Goal: Task Accomplishment & Management: Manage account settings

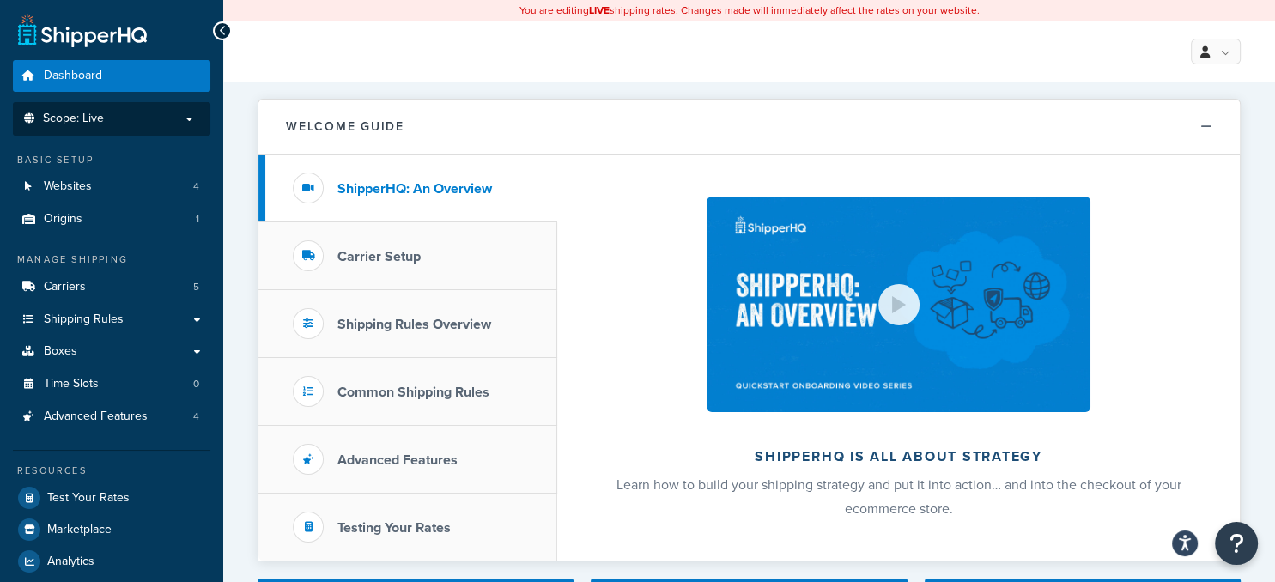
click at [155, 125] on p "Scope: Live" at bounding box center [112, 119] width 182 height 15
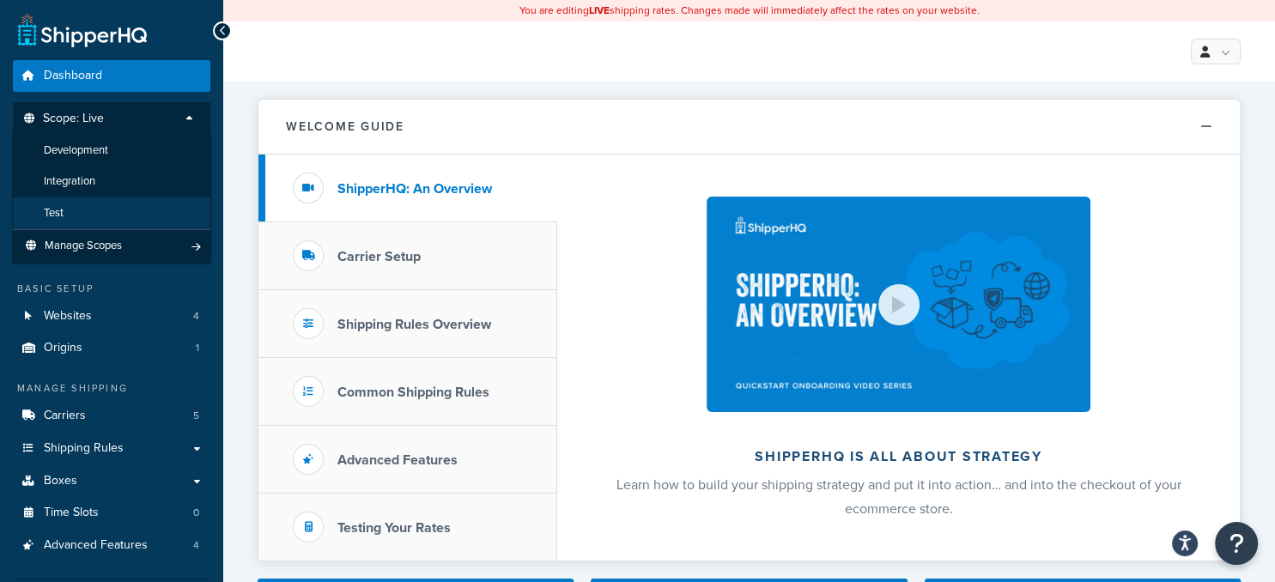
click at [137, 216] on li "Test" at bounding box center [111, 214] width 199 height 32
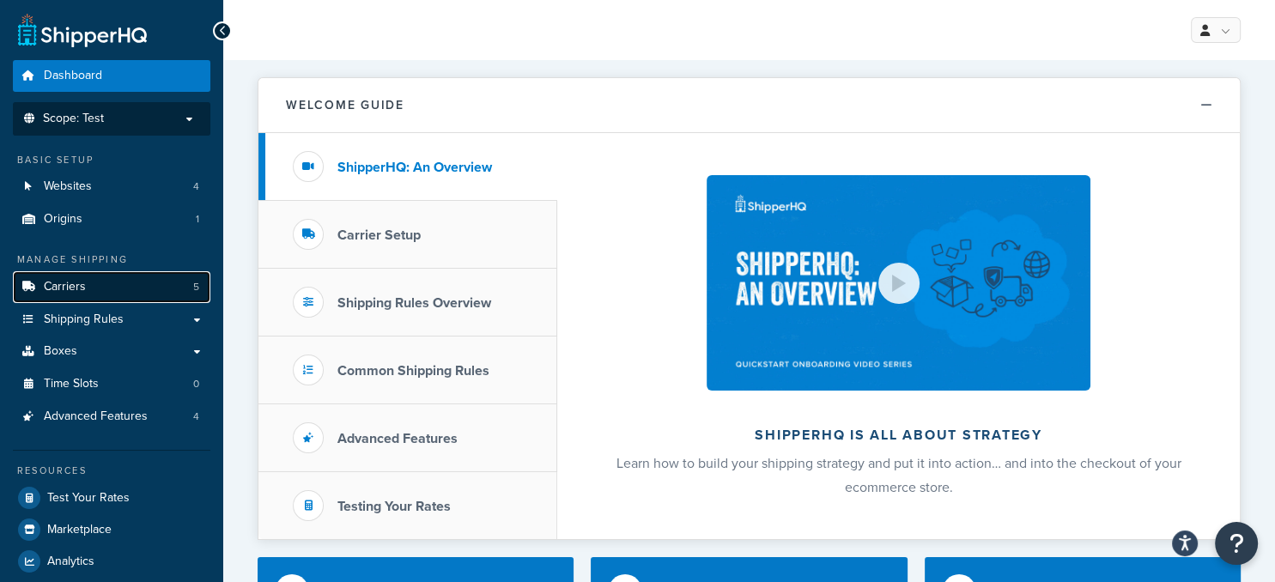
click at [103, 295] on link "Carriers 5" at bounding box center [112, 287] width 198 height 32
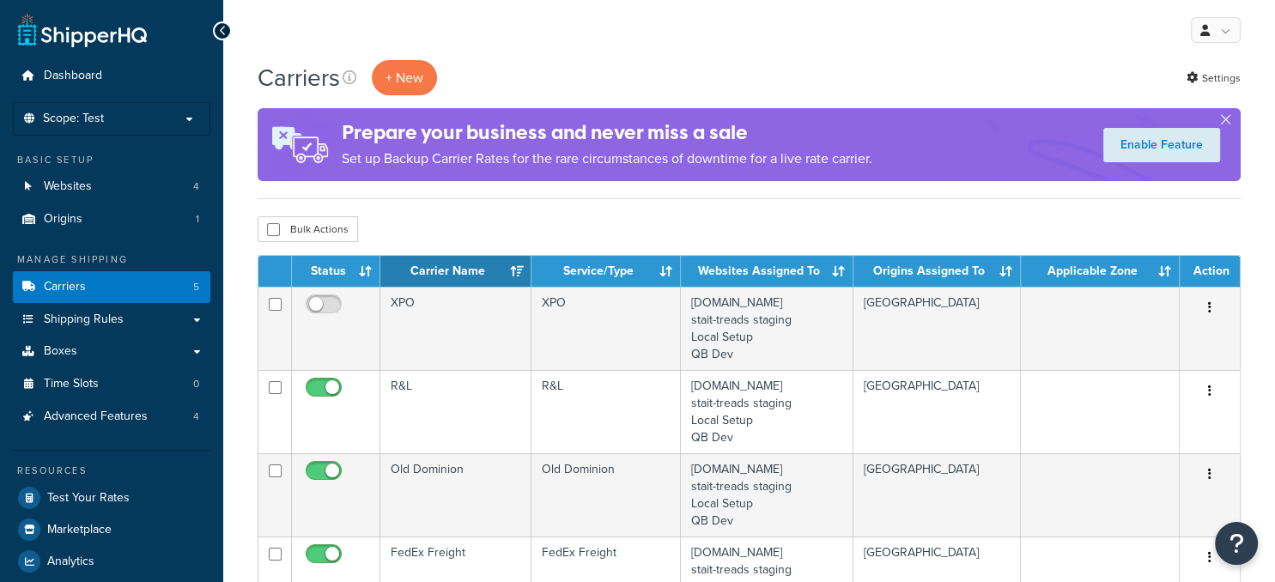
scroll to position [181, 0]
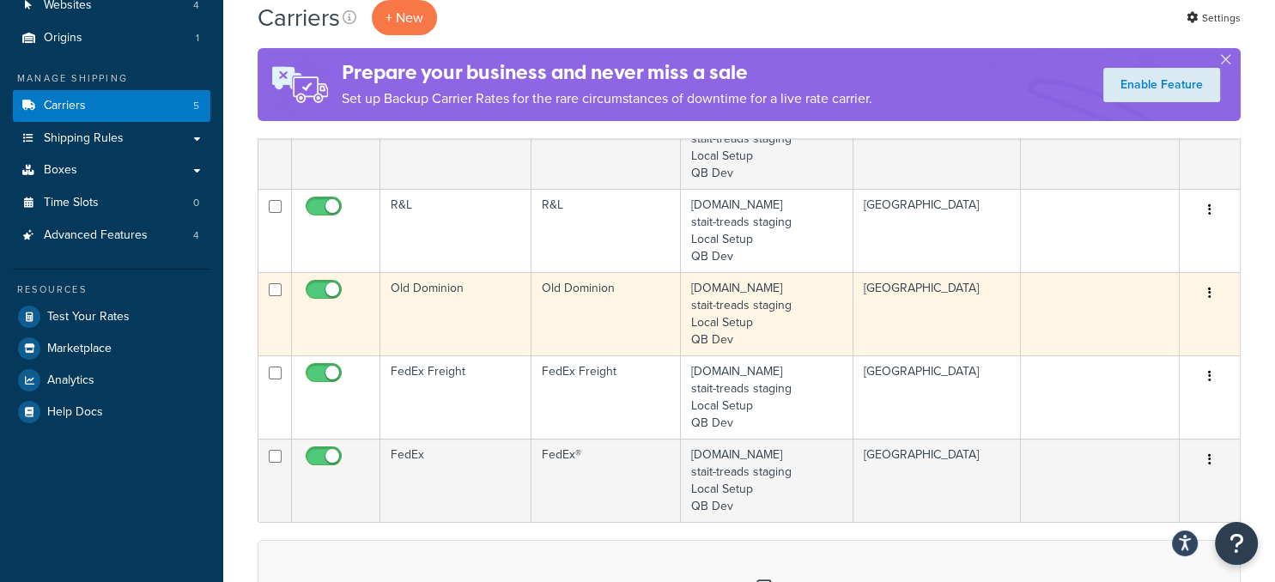
click at [333, 287] on input "checkbox" at bounding box center [325, 293] width 47 height 21
checkbox input "false"
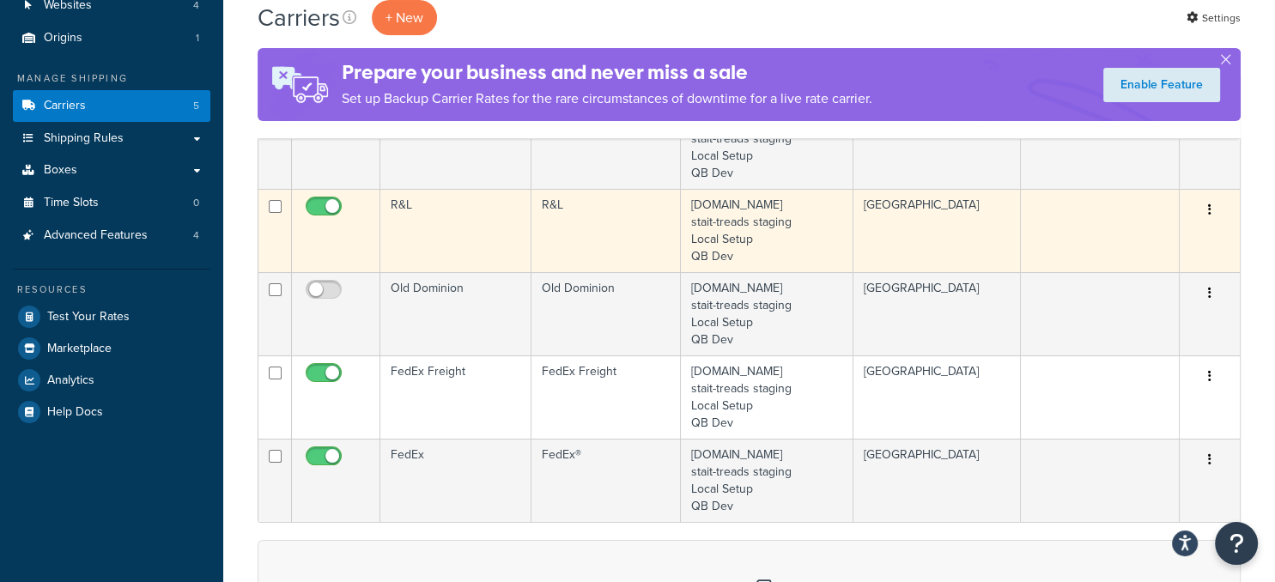
click at [323, 204] on input "checkbox" at bounding box center [325, 210] width 47 height 21
checkbox input "false"
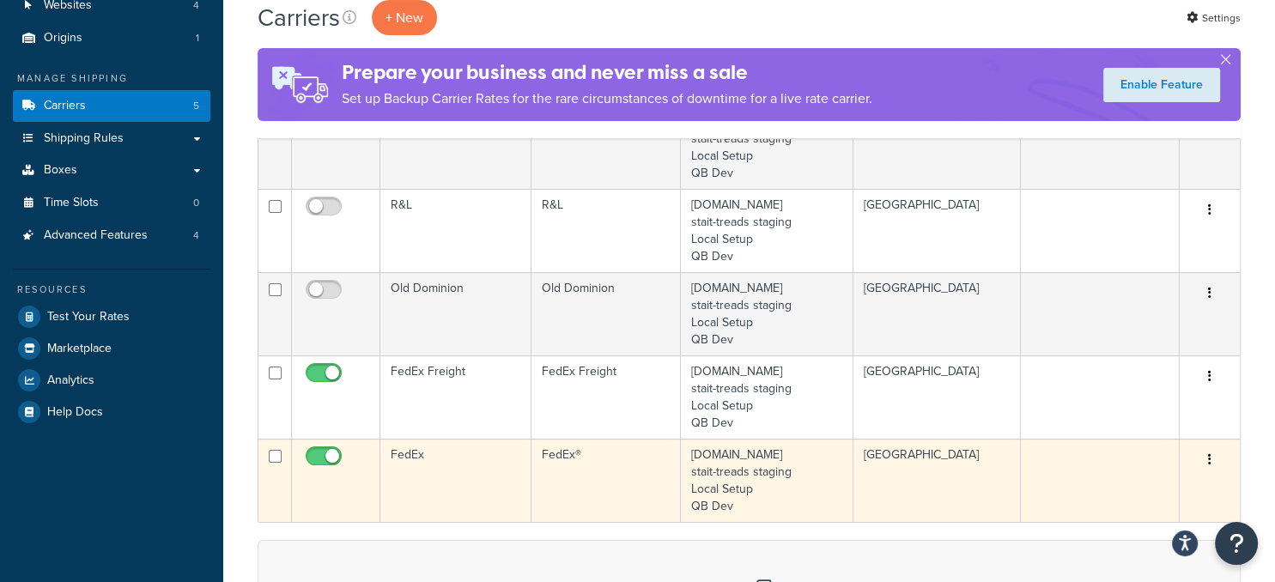
click at [575, 477] on td "FedEx®" at bounding box center [607, 480] width 150 height 83
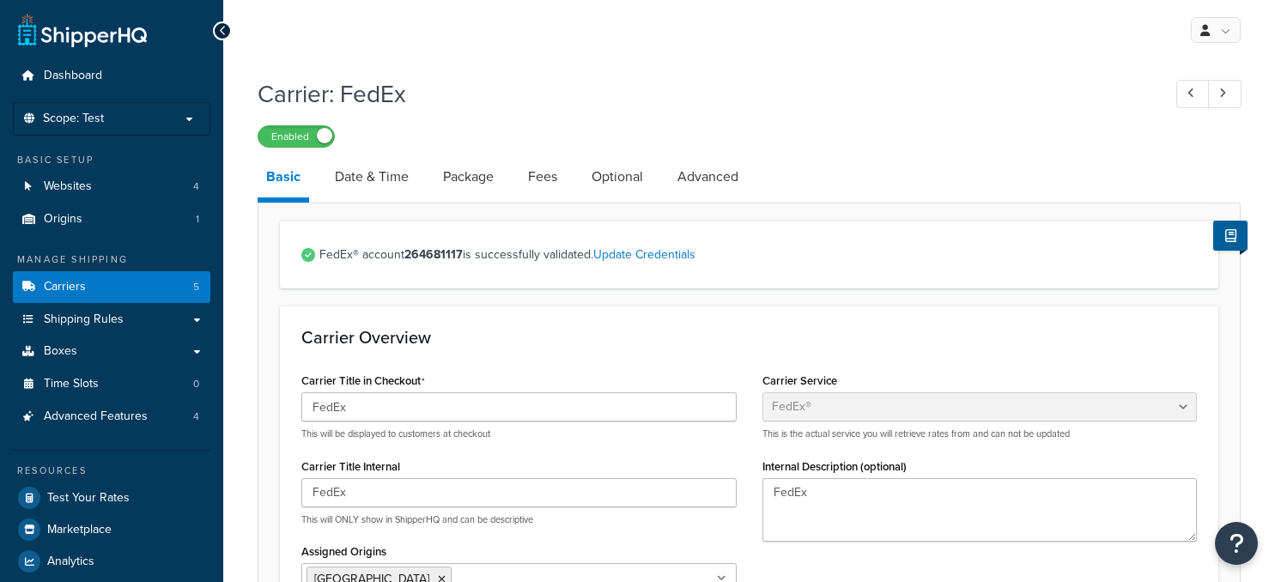
select select "fedEx"
select select "REGULAR_PICKUP"
select select "YOUR_PACKAGING"
click at [380, 177] on link "Date & Time" at bounding box center [371, 176] width 91 height 41
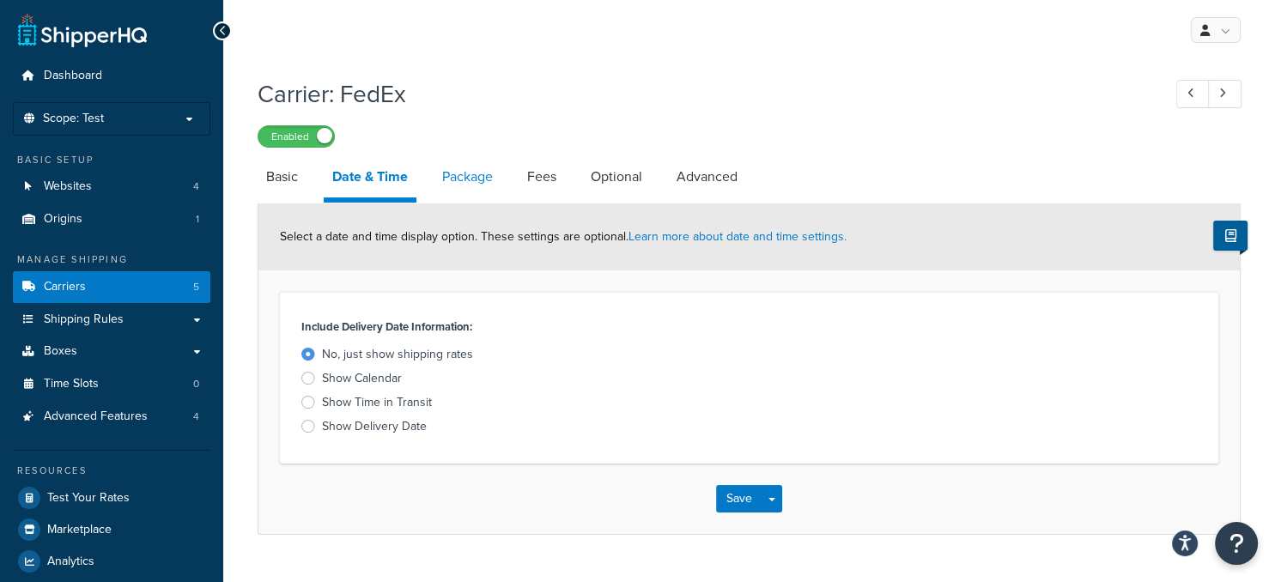
click at [459, 193] on link "Package" at bounding box center [468, 176] width 68 height 41
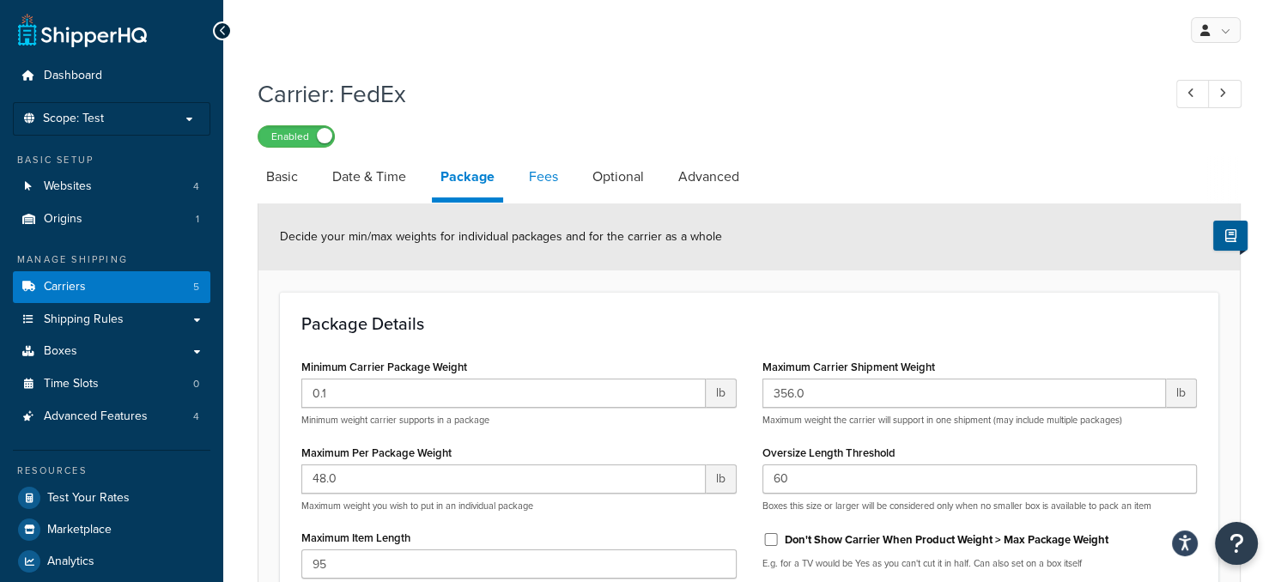
click at [553, 173] on link "Fees" at bounding box center [543, 176] width 46 height 41
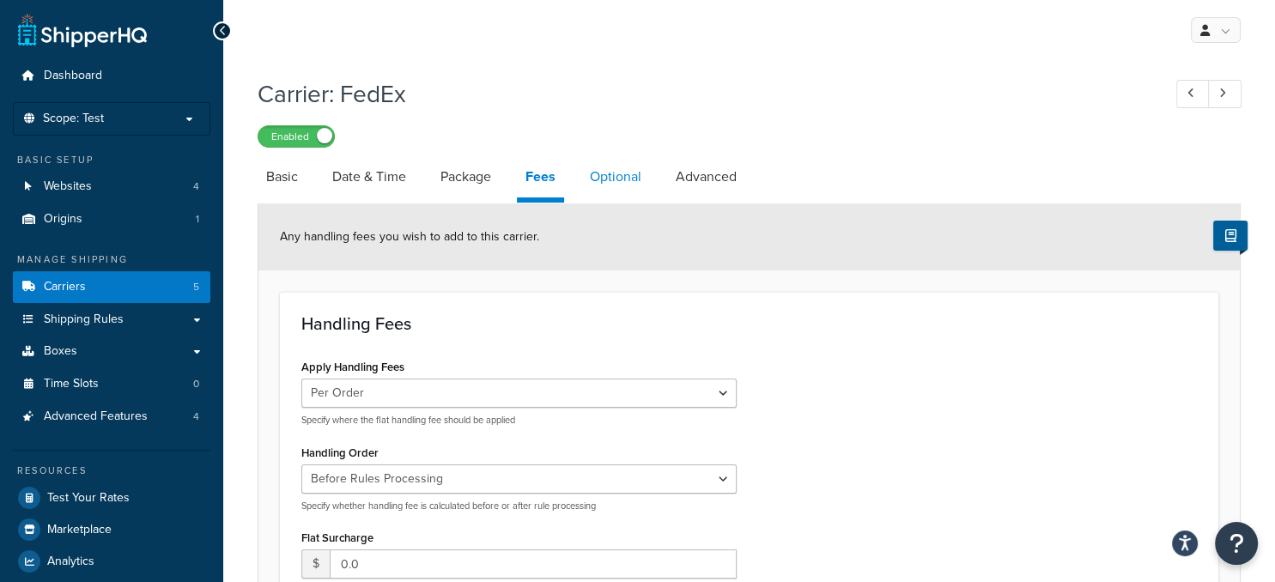
click at [634, 198] on link "Optional" at bounding box center [615, 176] width 69 height 41
select select "residential"
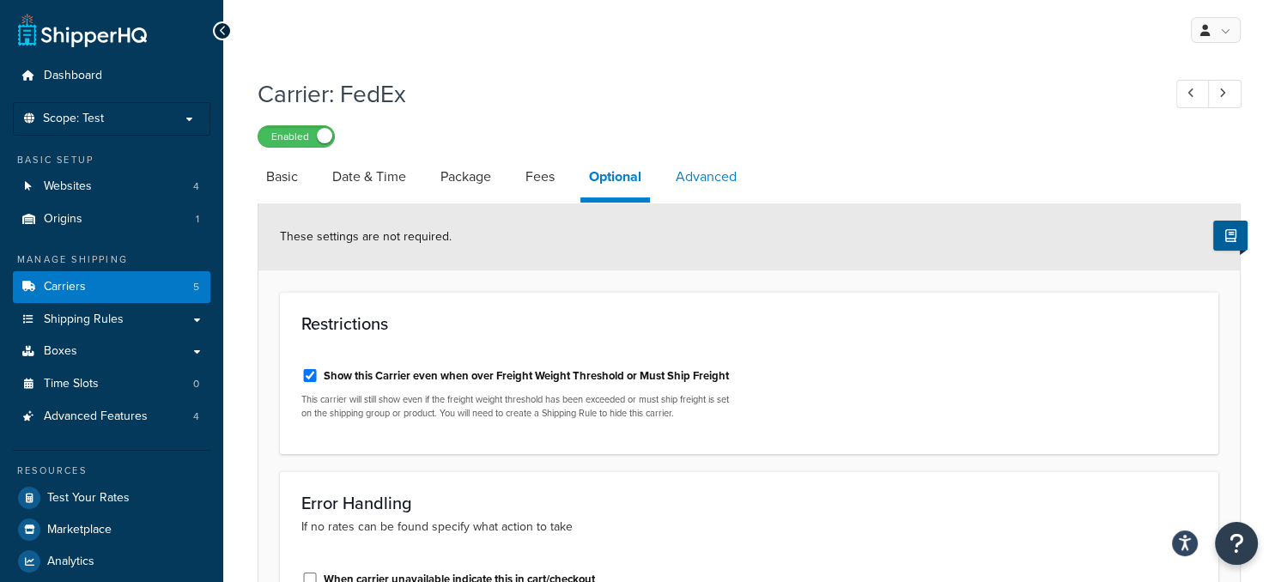
click at [699, 186] on link "Advanced" at bounding box center [706, 176] width 78 height 41
select select "false"
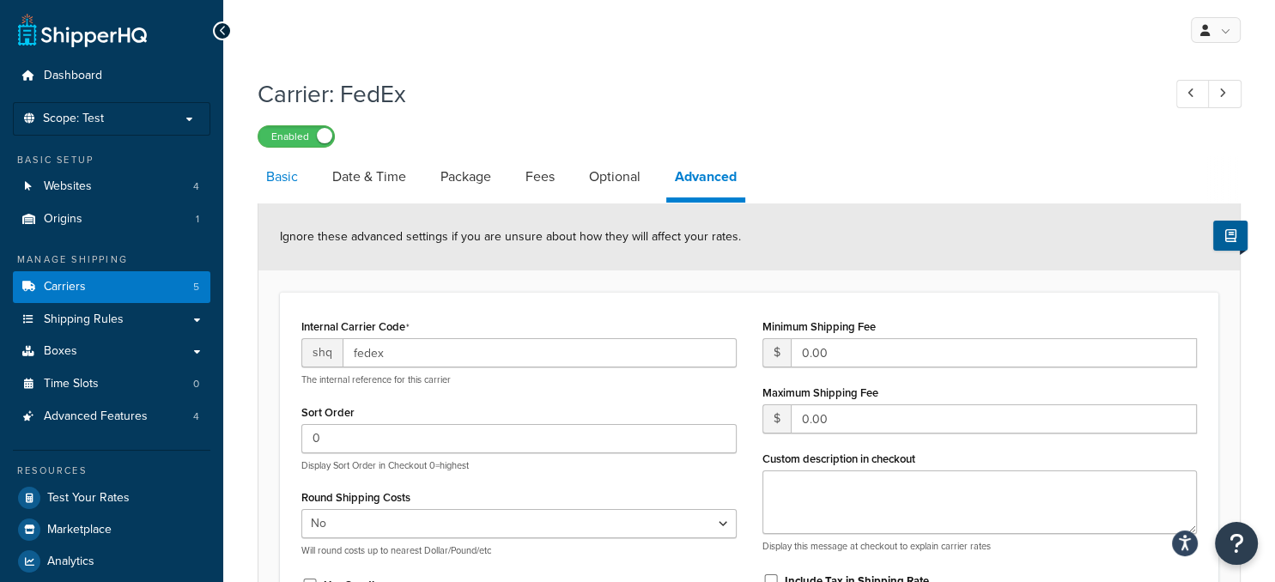
click at [293, 184] on link "Basic" at bounding box center [282, 176] width 49 height 41
select select "fedEx"
select select "REGULAR_PICKUP"
select select "YOUR_PACKAGING"
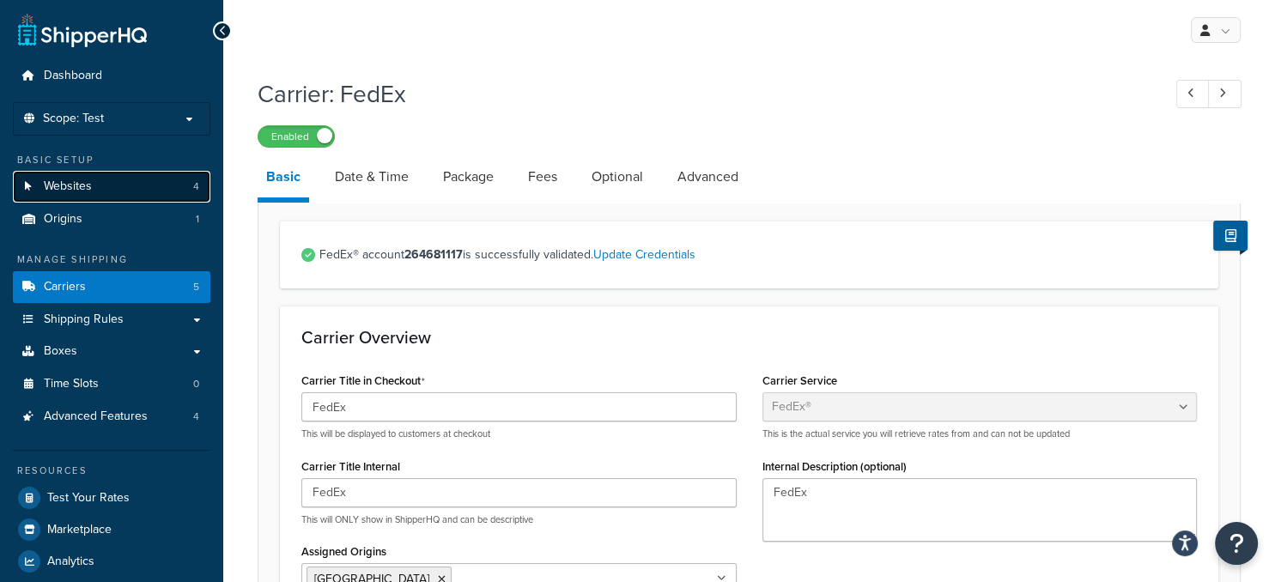
click at [103, 197] on link "Websites 4" at bounding box center [112, 187] width 198 height 32
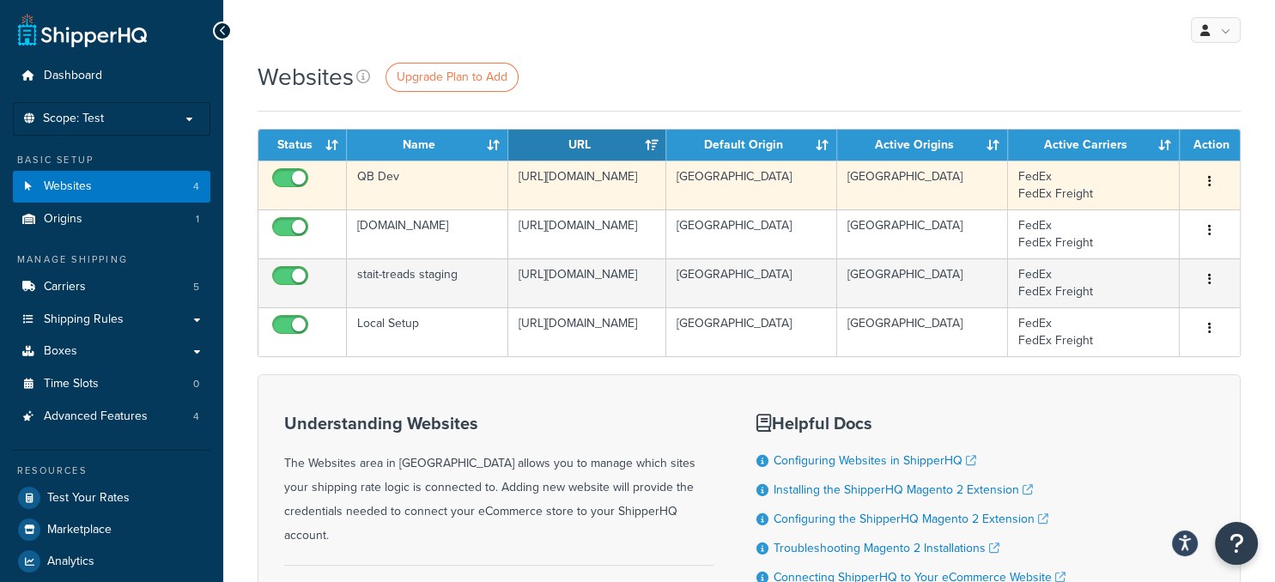
click at [584, 184] on td "qbd_treads.izysync.com" at bounding box center [587, 185] width 159 height 49
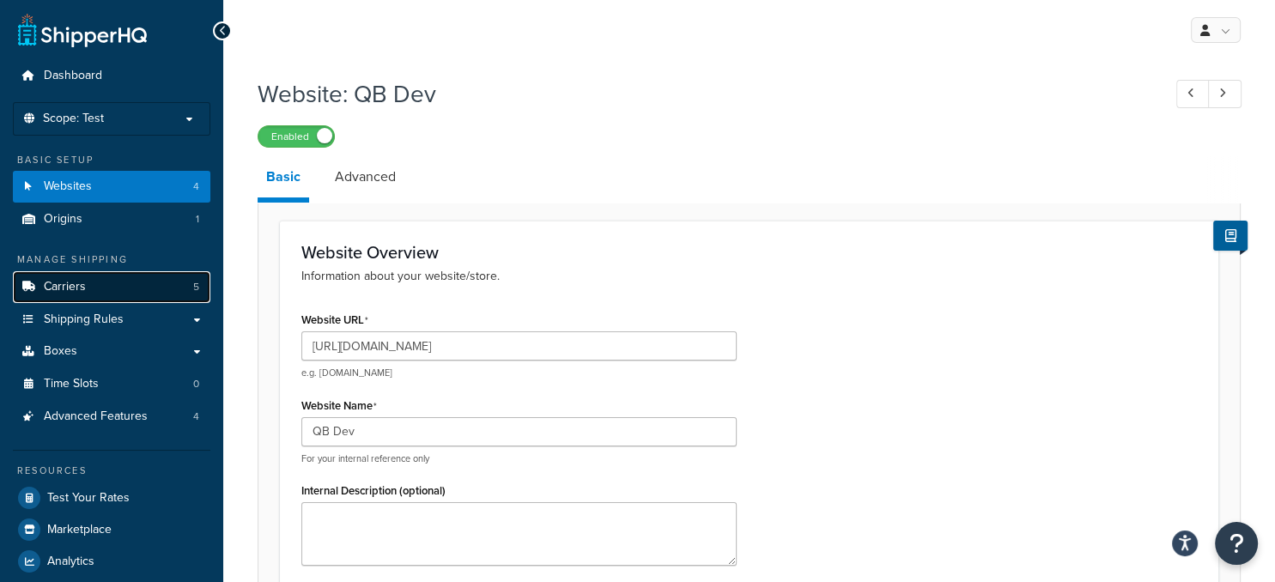
click at [122, 297] on link "Carriers 5" at bounding box center [112, 287] width 198 height 32
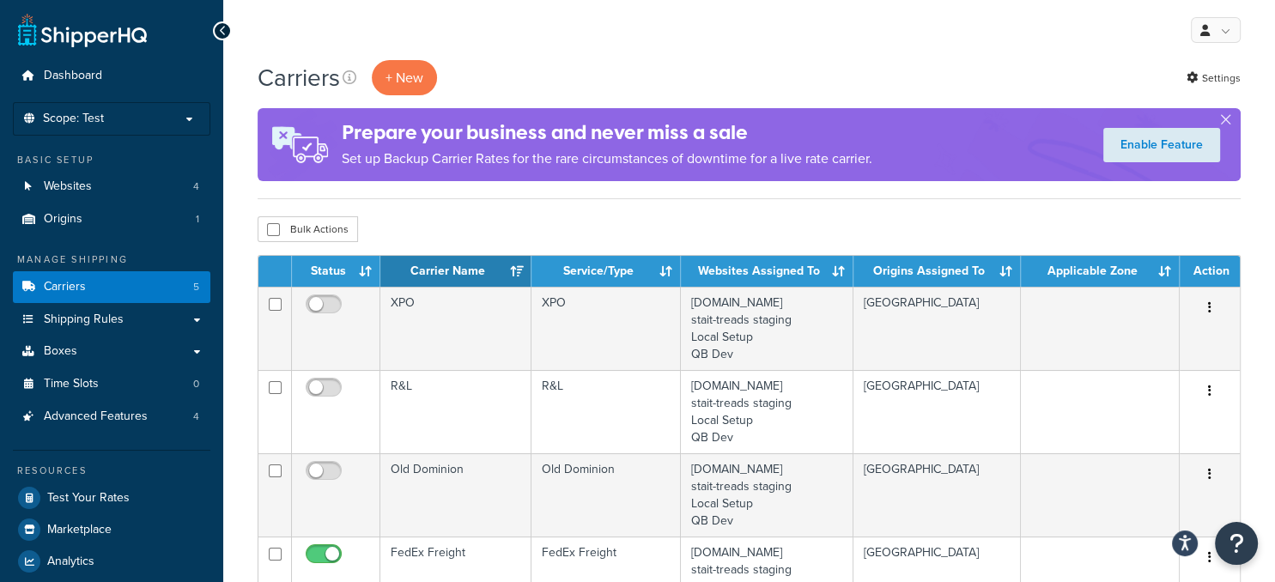
scroll to position [181, 0]
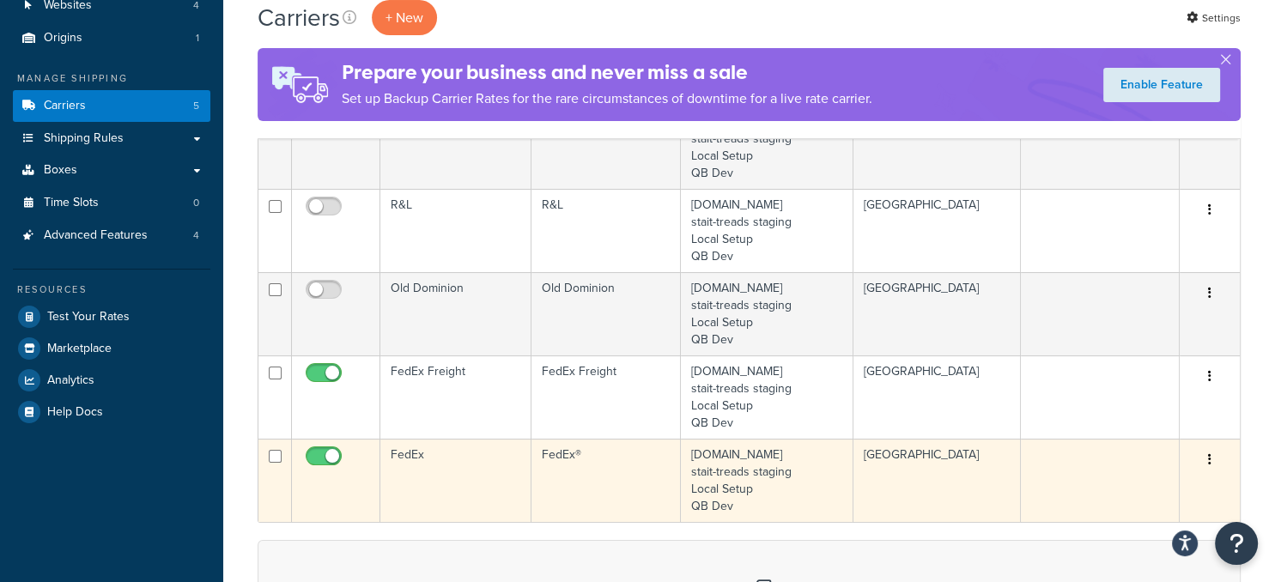
click at [625, 488] on td "FedEx®" at bounding box center [607, 480] width 150 height 83
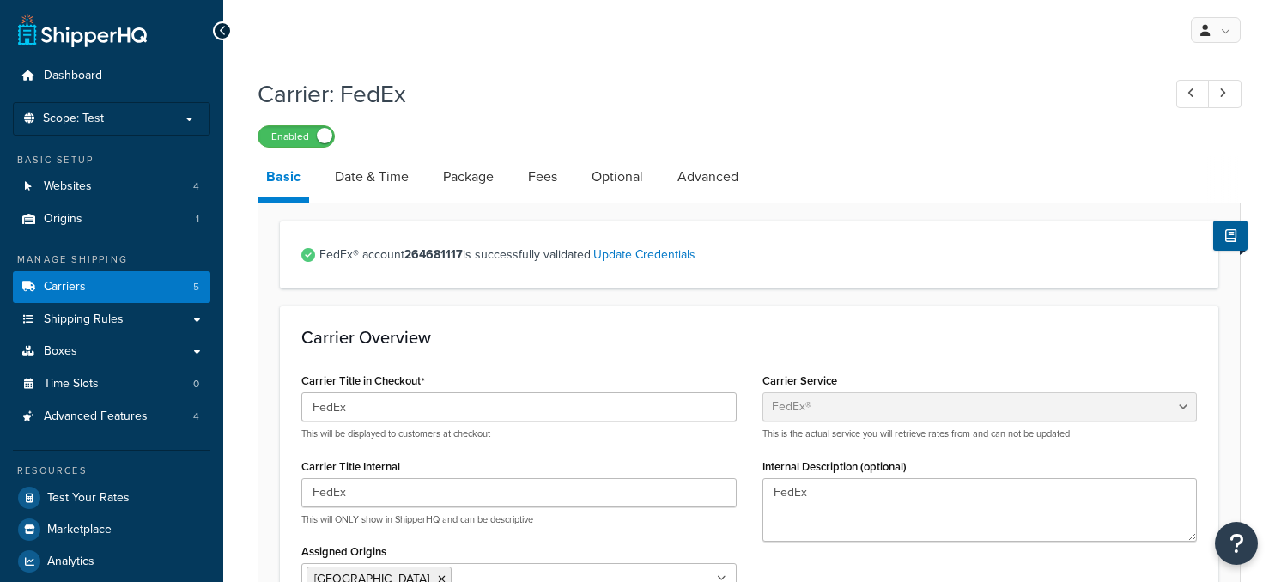
select select "fedEx"
select select "REGULAR_PICKUP"
select select "YOUR_PACKAGING"
click at [648, 258] on link "Update Credentials" at bounding box center [644, 255] width 102 height 18
select select "US"
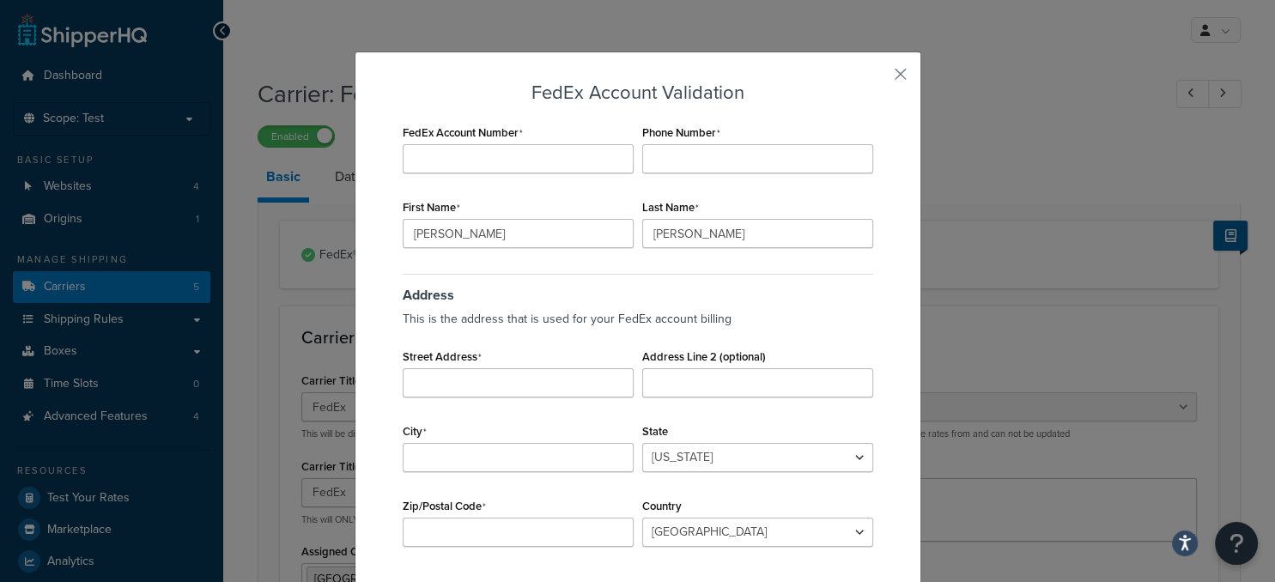
scroll to position [65, 0]
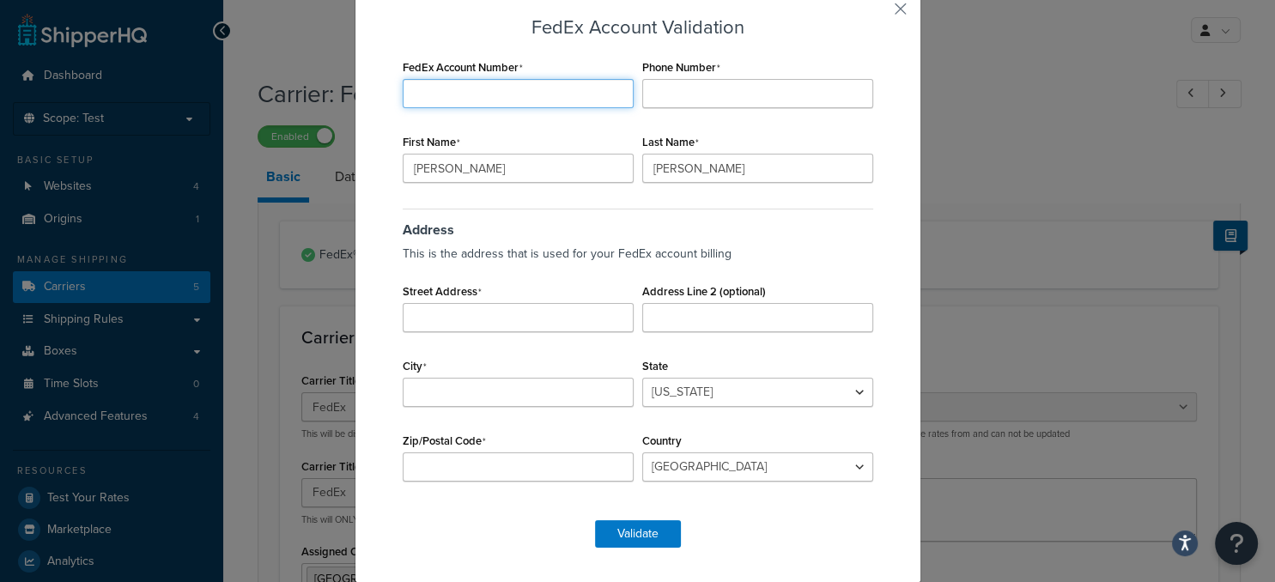
click at [496, 95] on input "FedEx Account Number" at bounding box center [518, 93] width 231 height 29
drag, startPoint x: 504, startPoint y: 94, endPoint x: 330, endPoint y: 97, distance: 174.3
click at [403, 97] on input "207079762" at bounding box center [518, 93] width 231 height 29
type input "207079762"
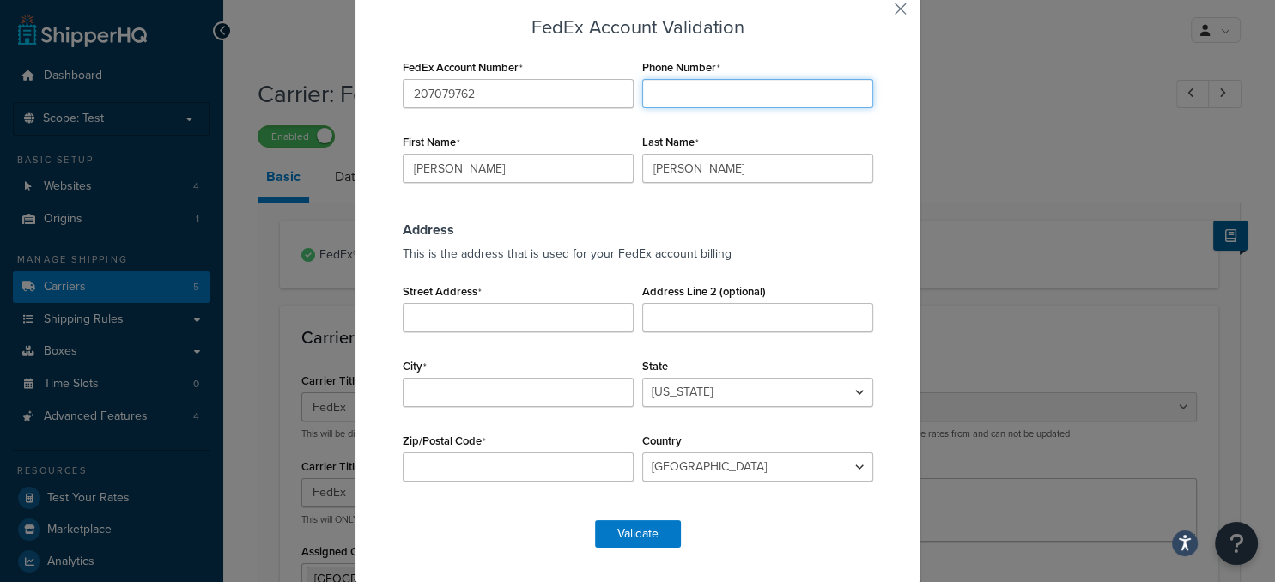
click at [695, 99] on input "Phone Number" at bounding box center [757, 93] width 231 height 29
type input "6788198075"
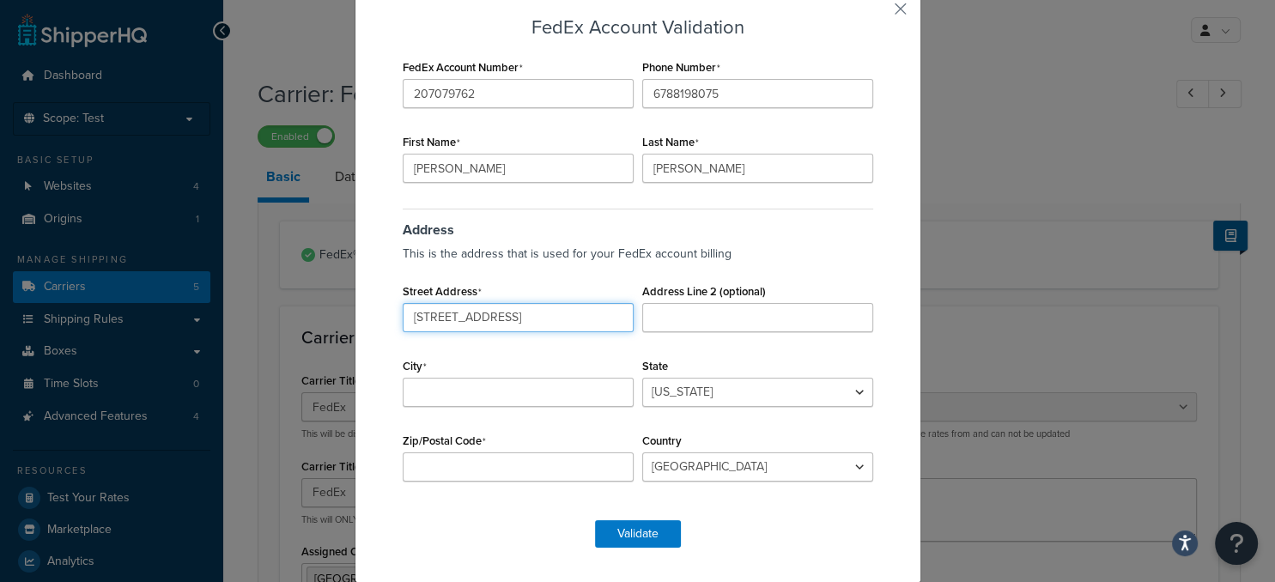
type input "135 Rose Hill Ln"
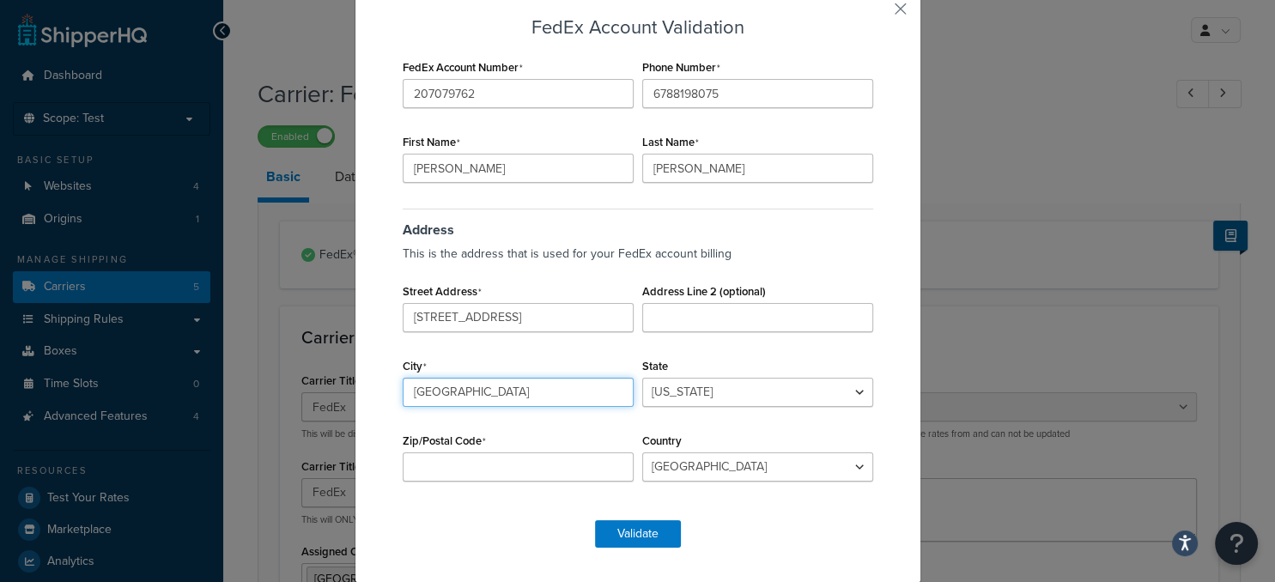
type input "Ridgeville"
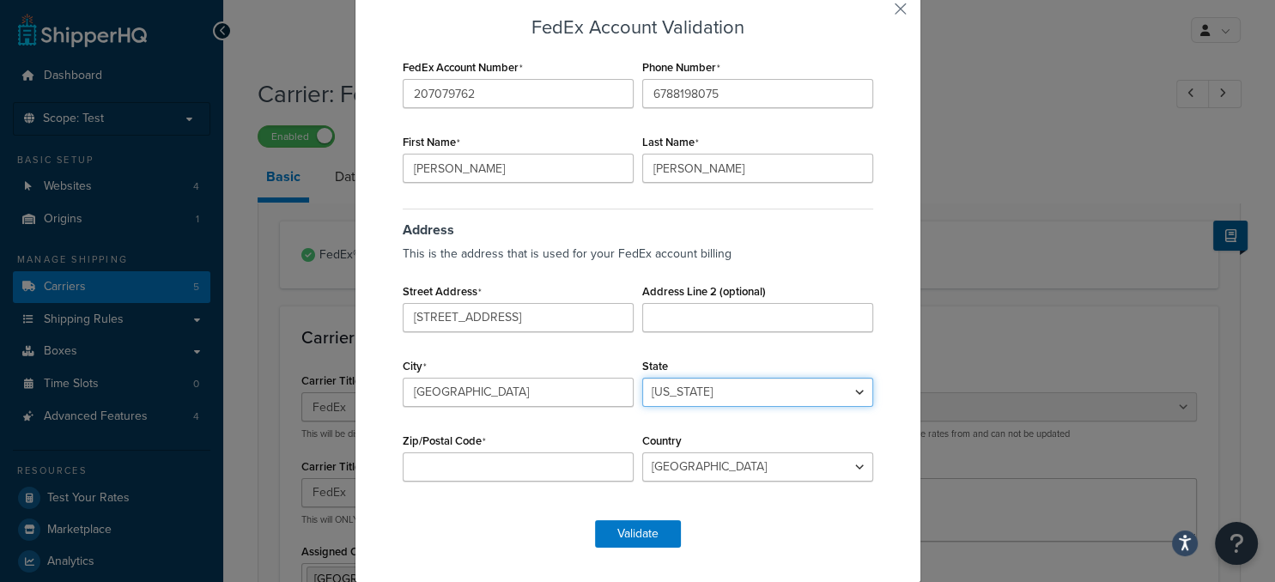
select select "SC"
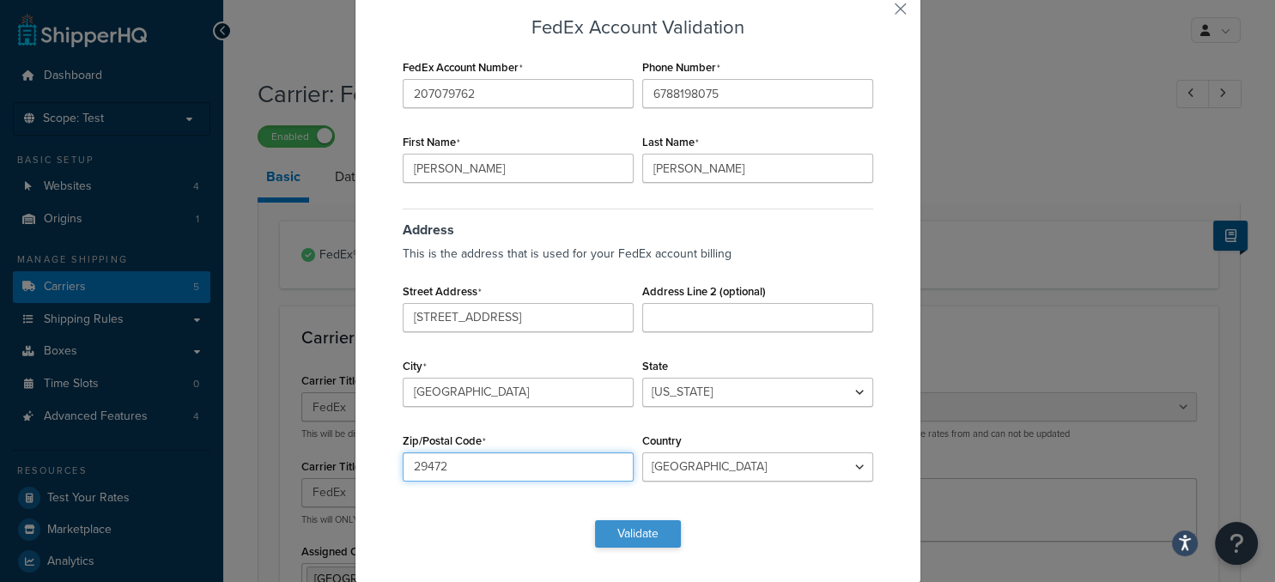
type input "29472"
click at [652, 538] on button "Validate" at bounding box center [638, 533] width 86 height 27
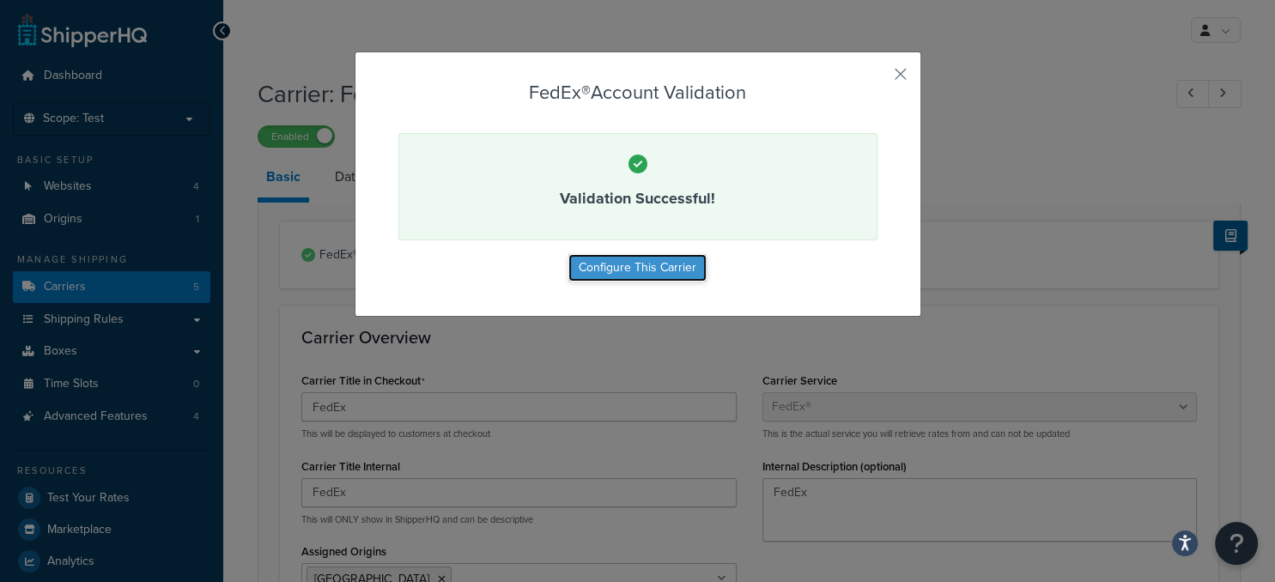
click at [659, 263] on button "Configure This Carrier" at bounding box center [637, 267] width 138 height 27
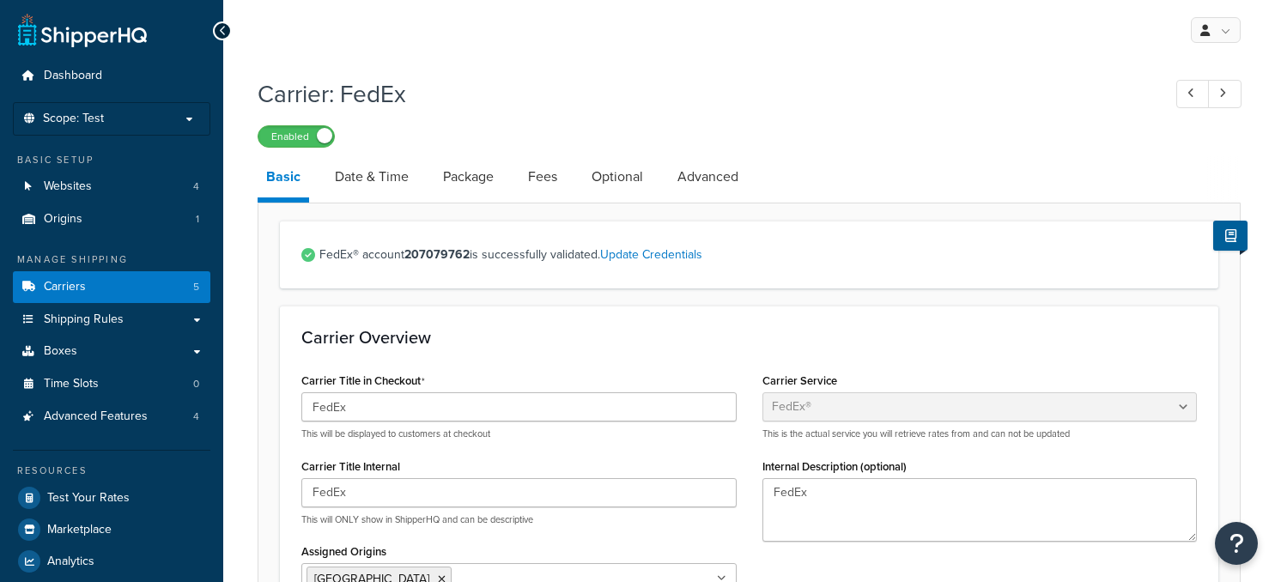
select select "fedEx"
select select "REGULAR_PICKUP"
select select "YOUR_PACKAGING"
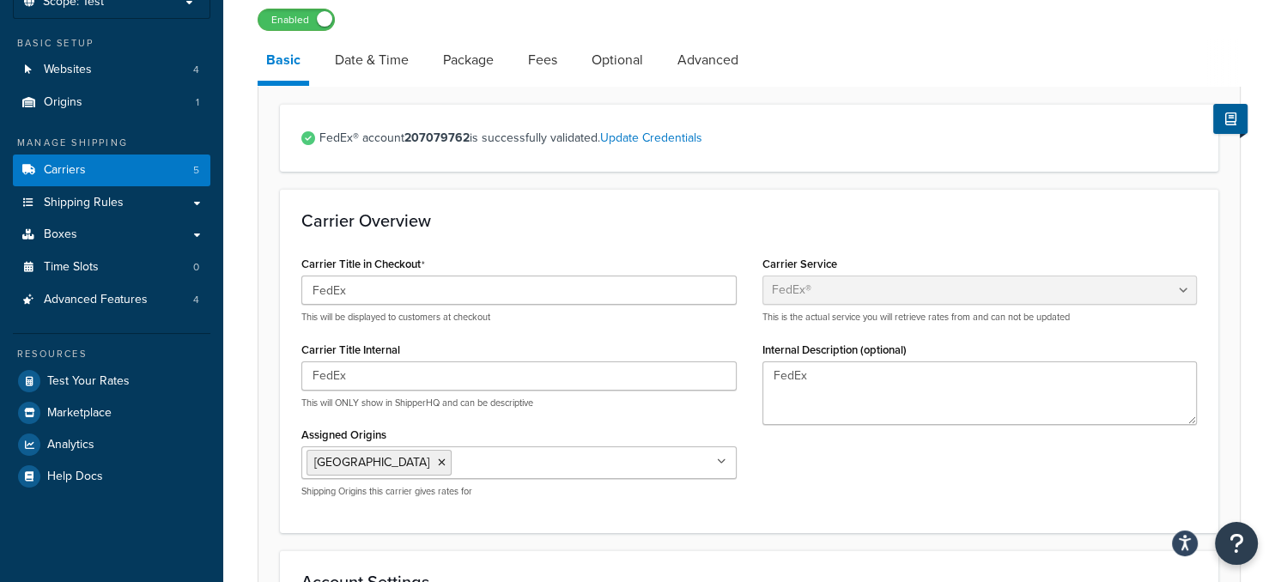
scroll to position [26, 0]
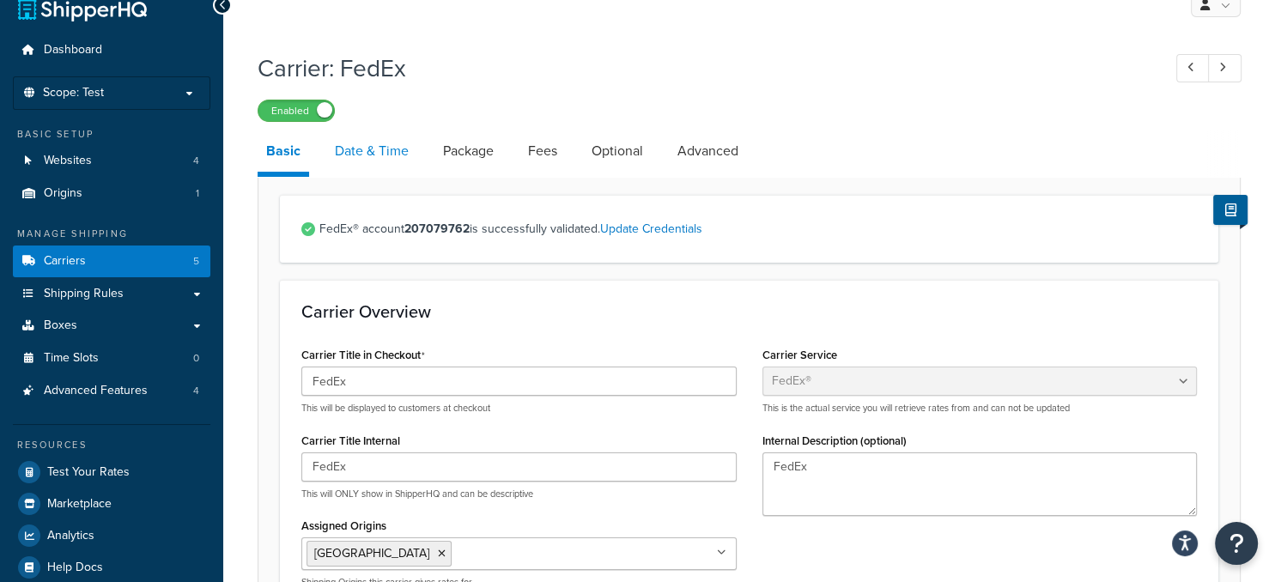
click at [370, 149] on link "Date & Time" at bounding box center [371, 151] width 91 height 41
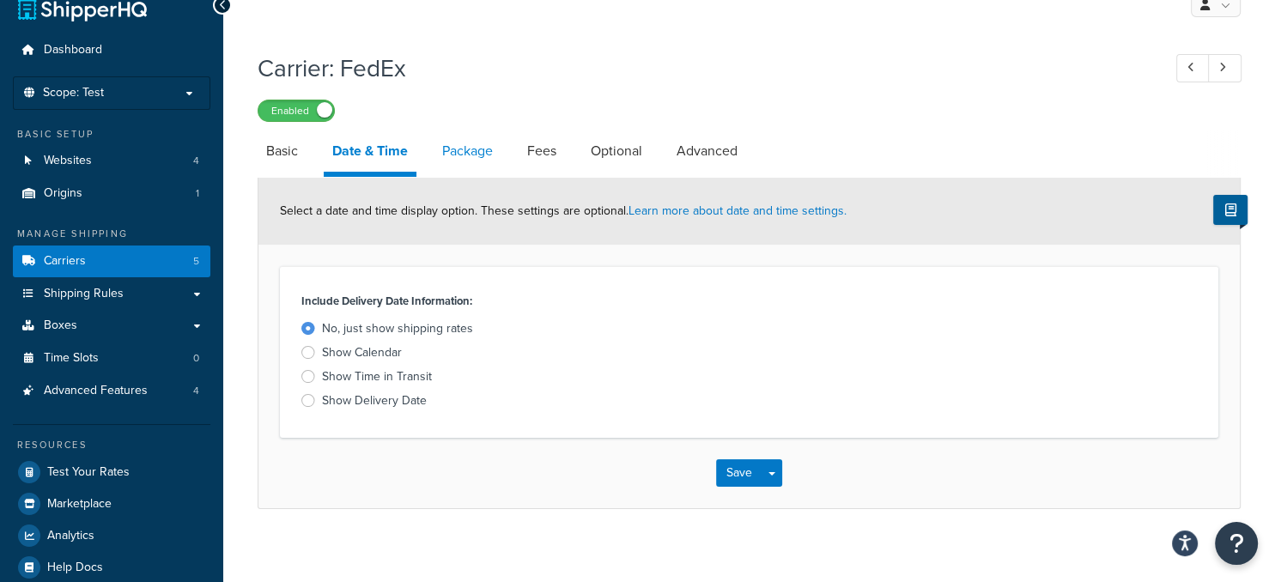
click at [483, 156] on link "Package" at bounding box center [468, 151] width 68 height 41
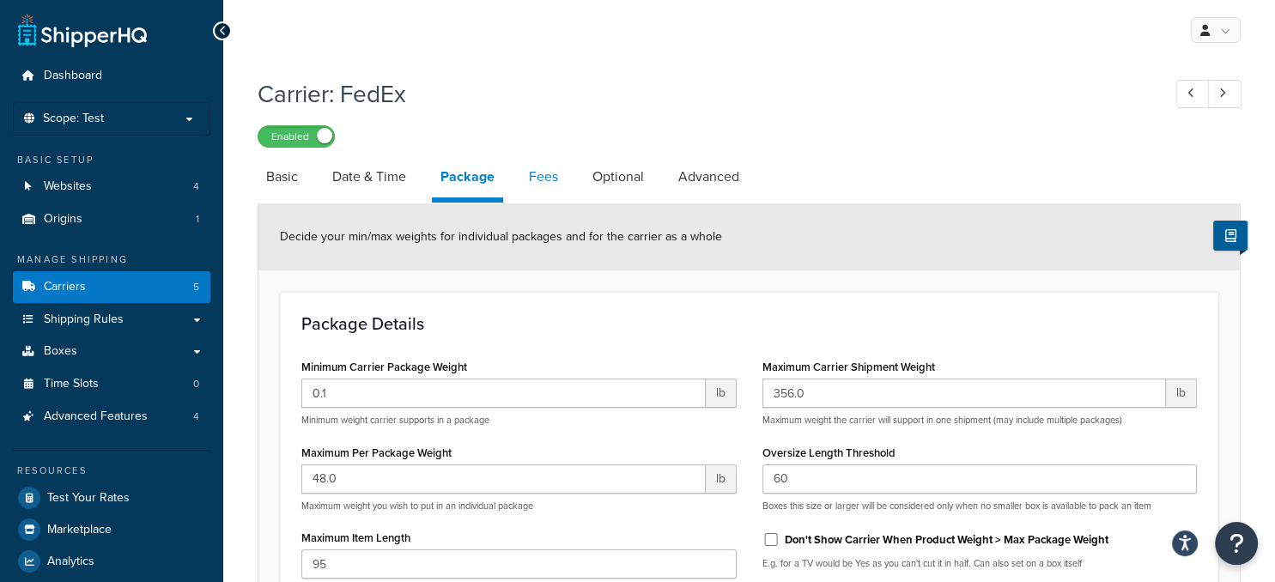
click at [545, 187] on link "Fees" at bounding box center [543, 176] width 46 height 41
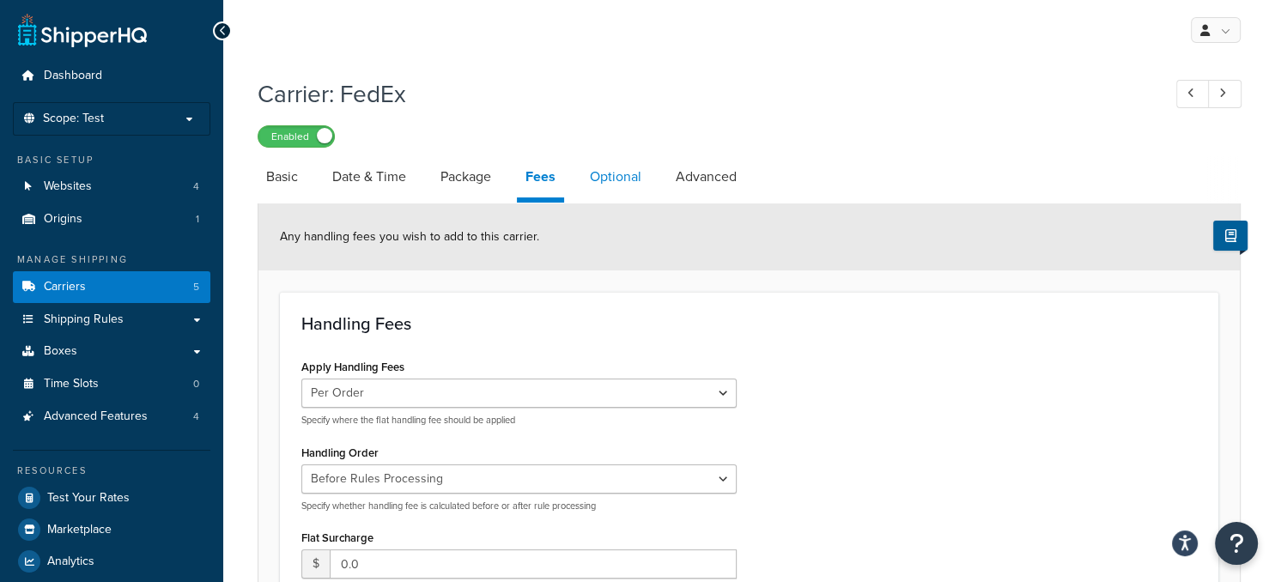
click at [613, 179] on link "Optional" at bounding box center [615, 176] width 69 height 41
select select "residential"
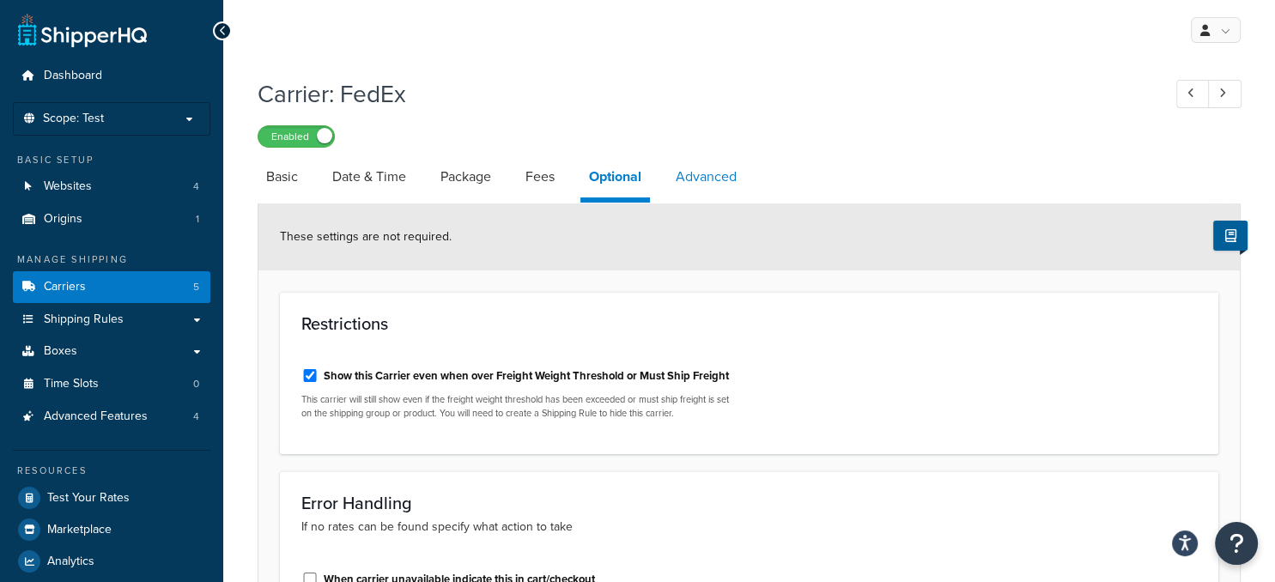
click at [725, 174] on link "Advanced" at bounding box center [706, 176] width 78 height 41
select select "false"
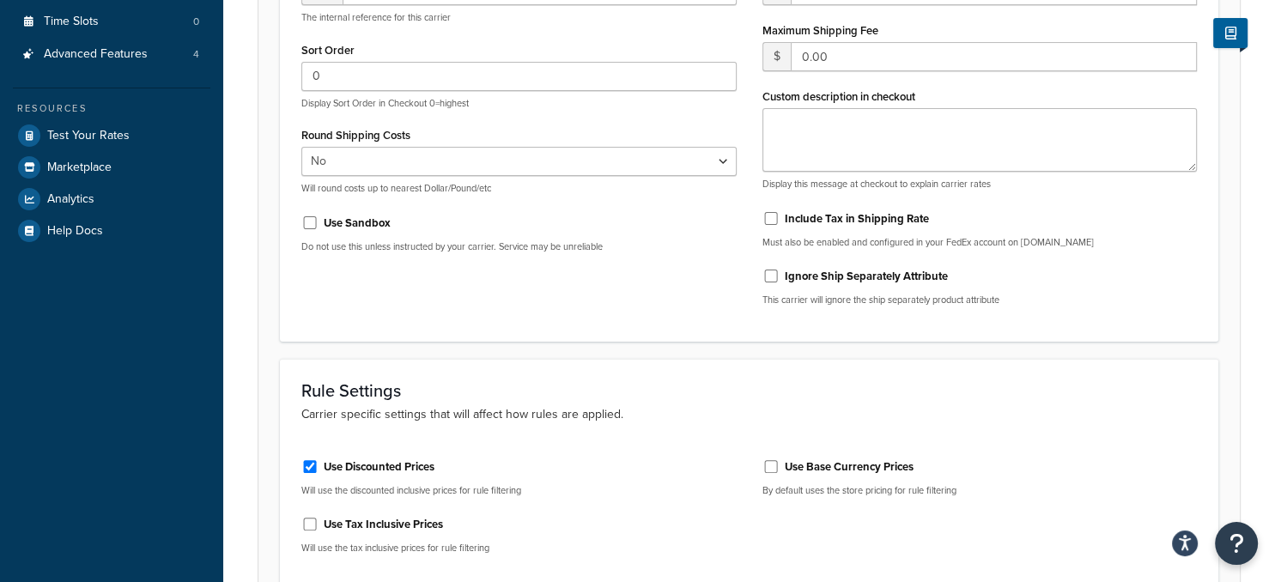
scroll to position [453, 0]
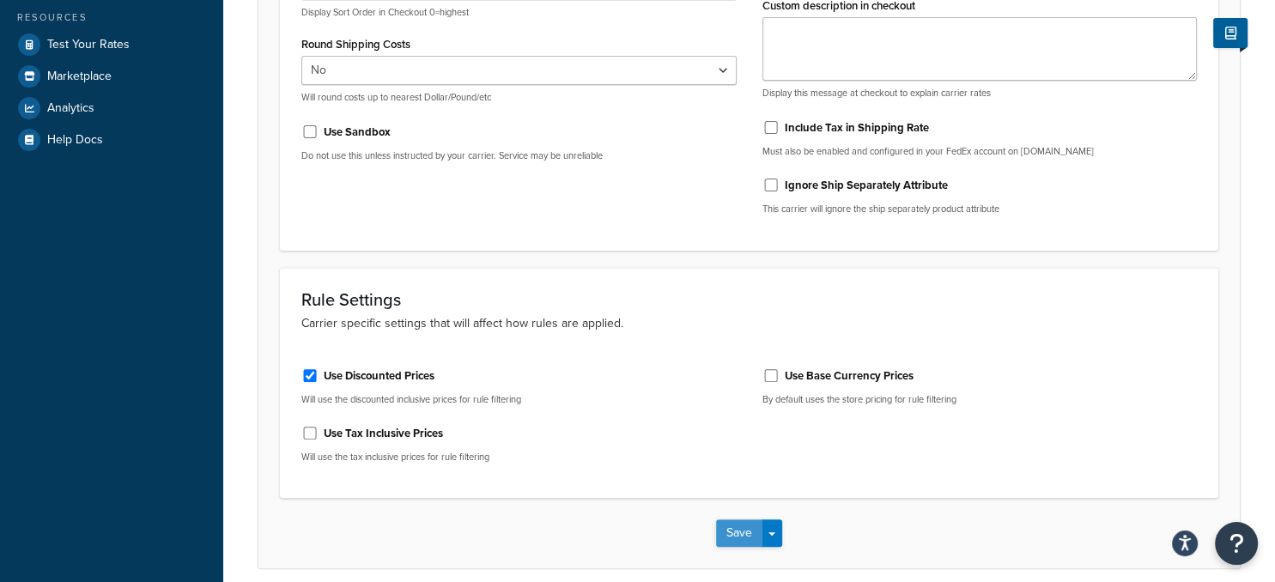
click at [733, 533] on button "Save" at bounding box center [739, 533] width 46 height 27
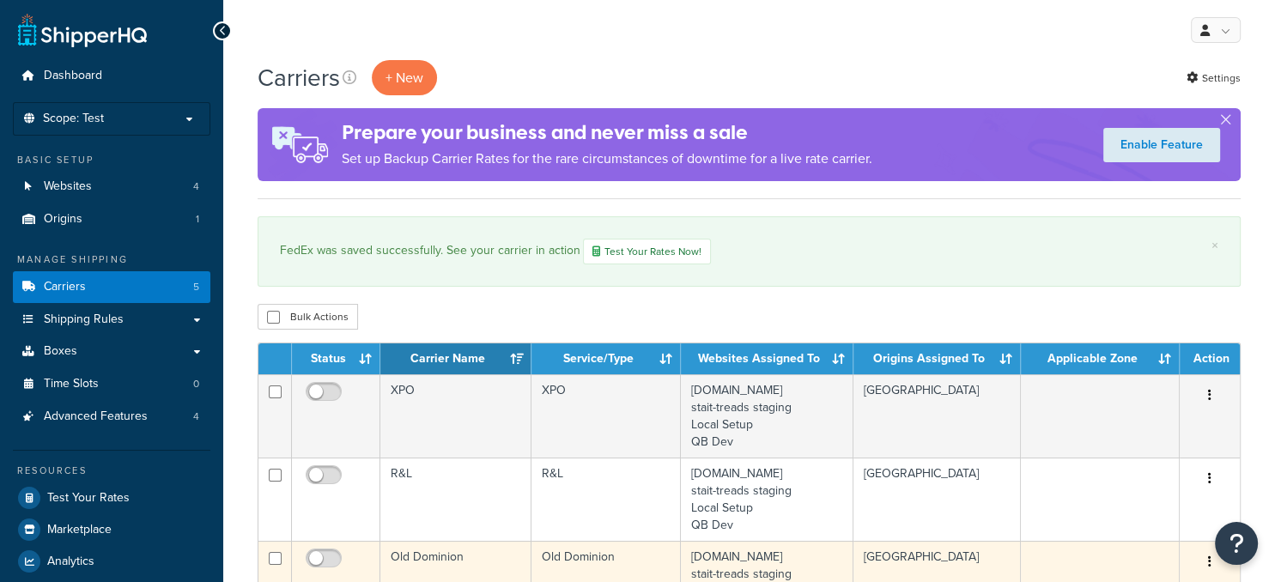
scroll to position [453, 0]
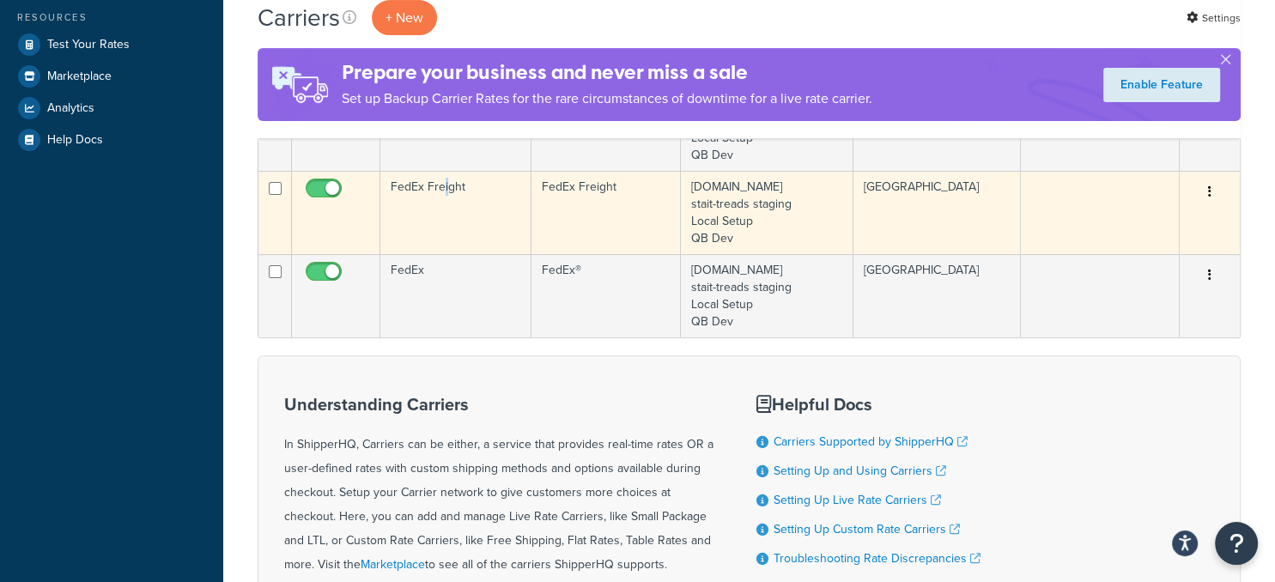
click at [445, 236] on td "FedEx Freight" at bounding box center [455, 212] width 151 height 83
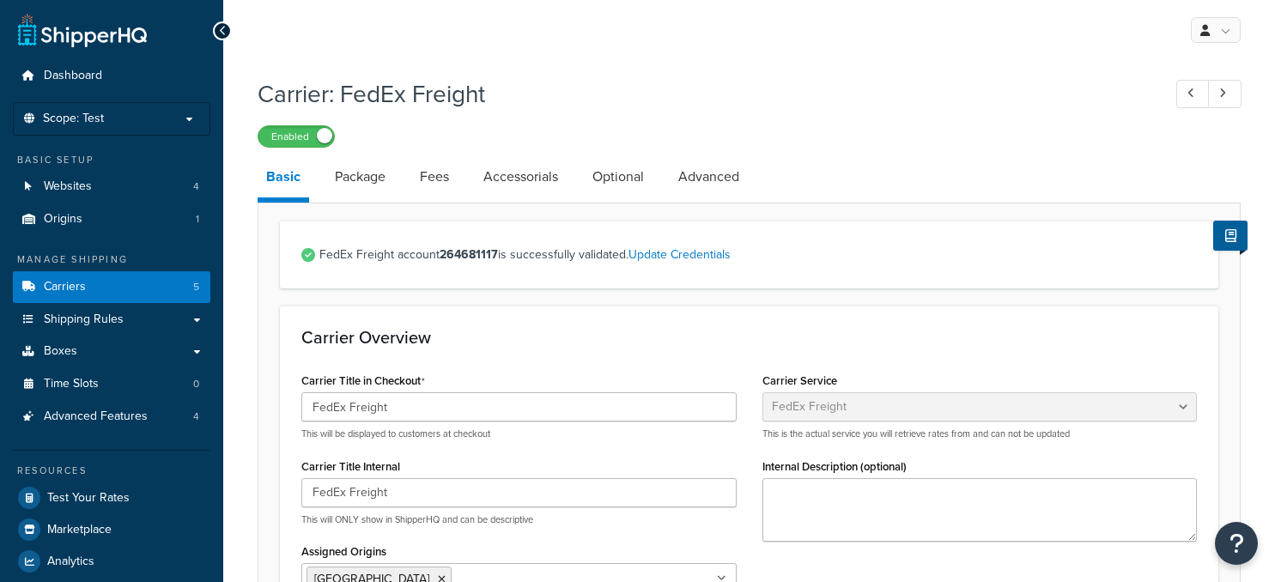
select select "fedExFreight"
click at [682, 263] on link "Update Credentials" at bounding box center [680, 255] width 102 height 18
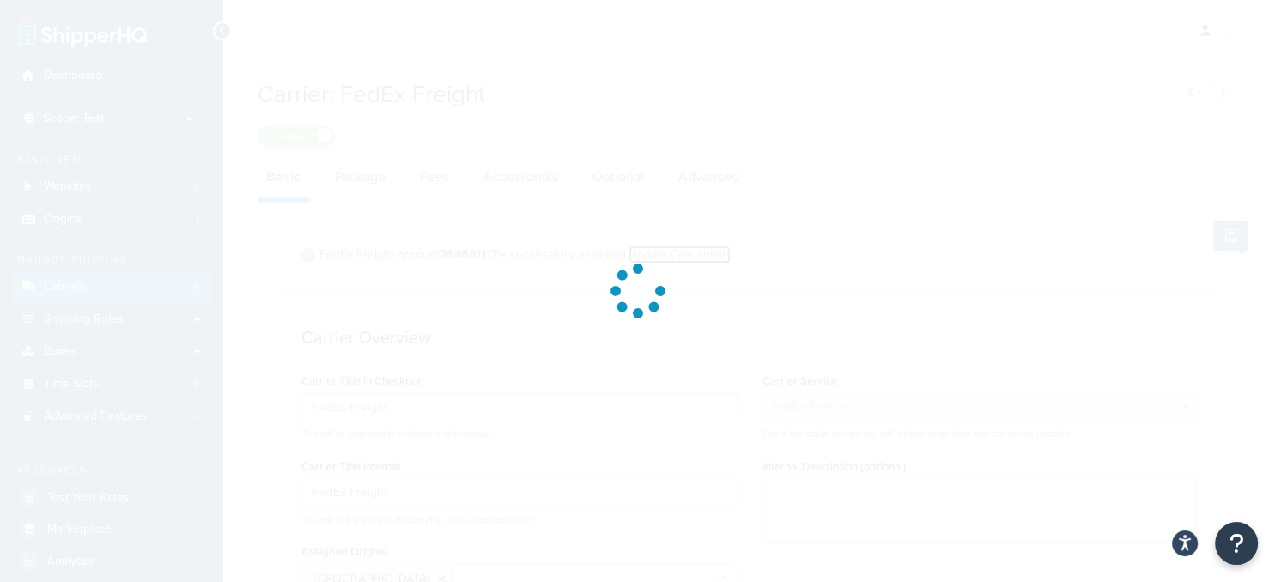
select select "PALLET"
select select "US"
select select "SC"
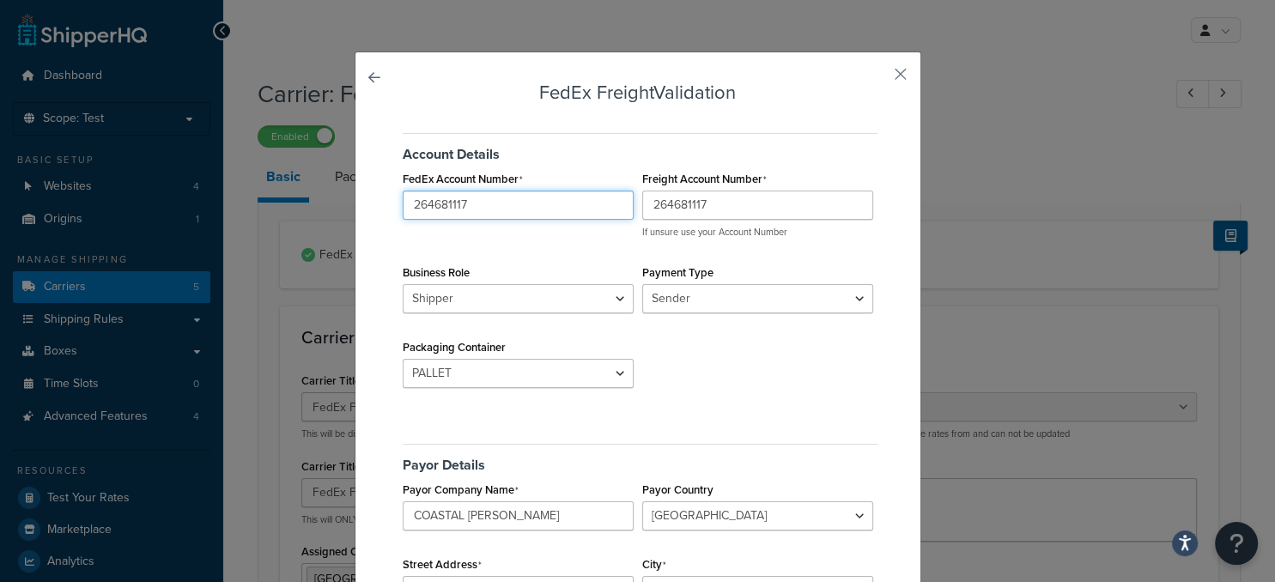
click at [459, 203] on input "264681117" at bounding box center [518, 205] width 231 height 29
paste input "07079762"
type input "207079762"
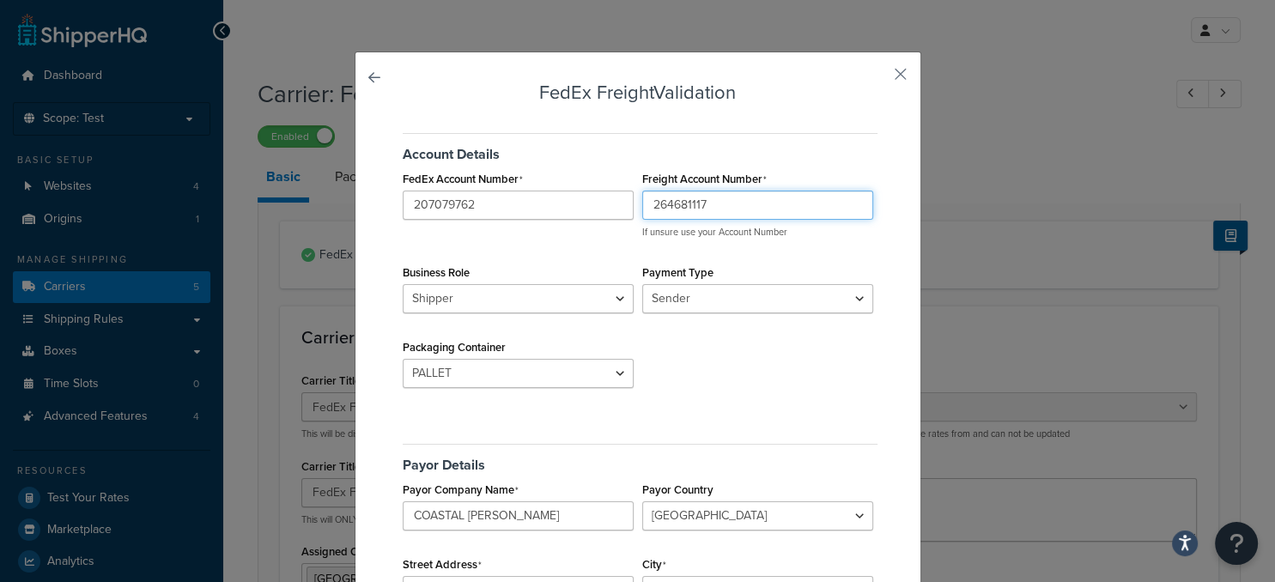
click at [690, 203] on input "264681117" at bounding box center [757, 205] width 231 height 29
paste input "07079762"
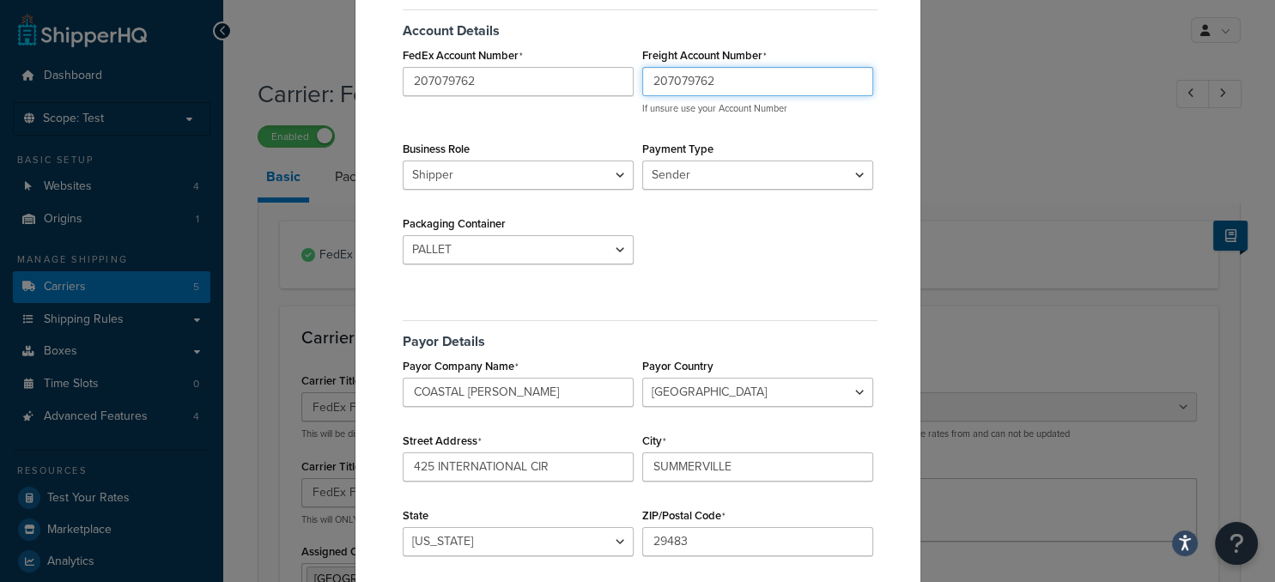
scroll to position [371, 0]
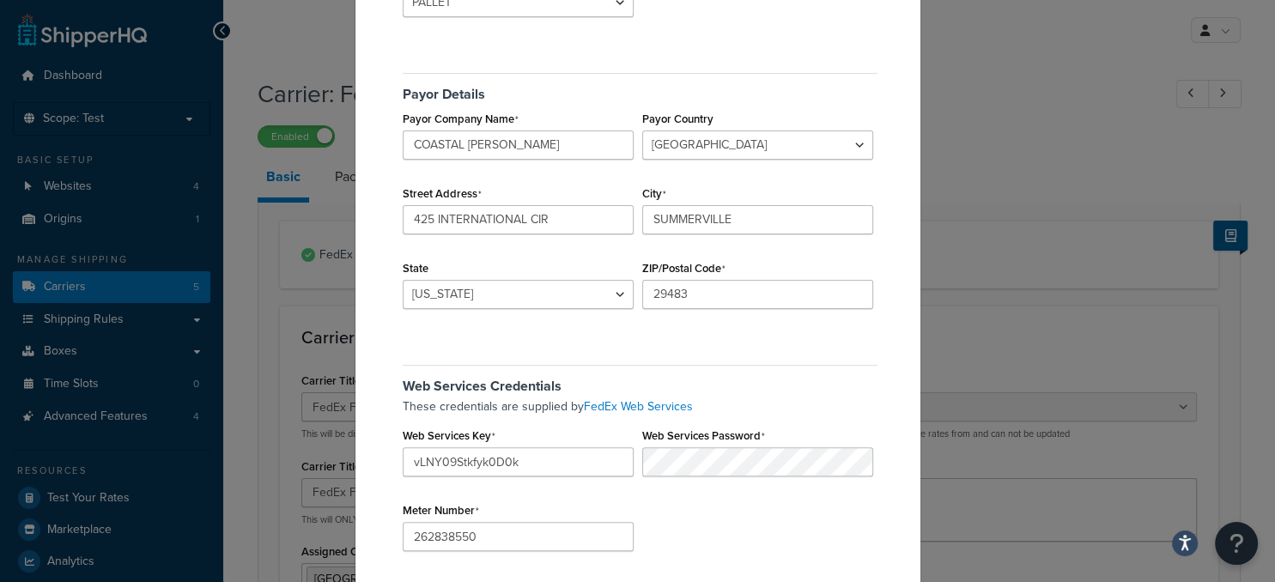
type input "207079762"
drag, startPoint x: 593, startPoint y: 149, endPoint x: 336, endPoint y: 101, distance: 261.2
click at [403, 131] on input "COASTAL CAROLINA WOOD" at bounding box center [518, 145] width 231 height 29
type input "JAM Consulting"
type input "135 Rose Hill Ln"
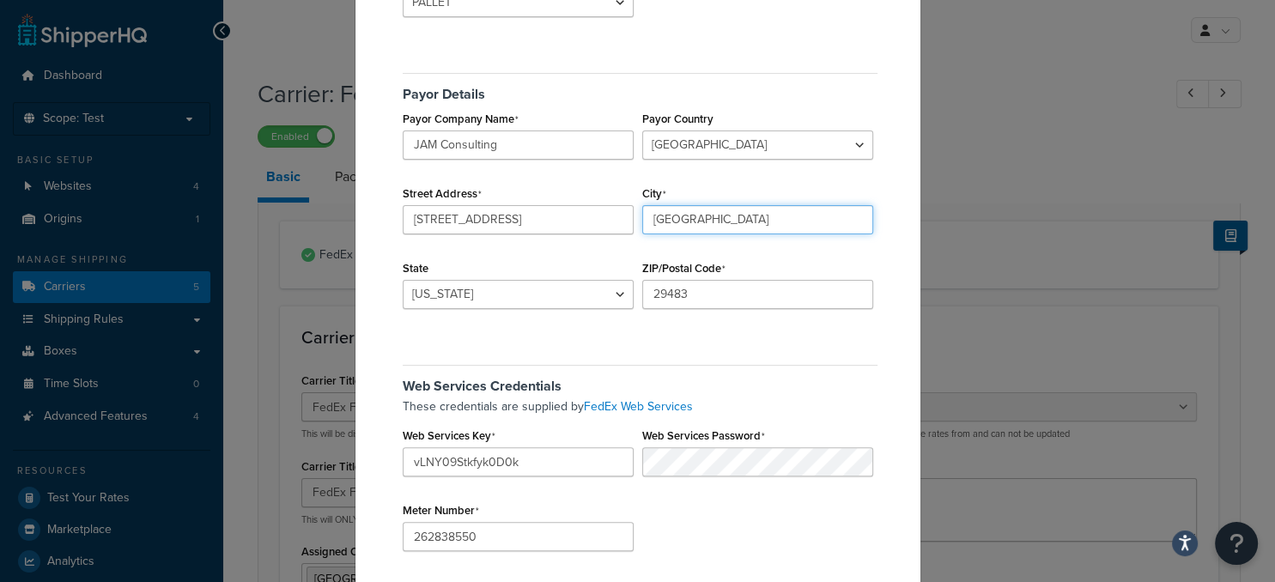
type input "Ridgeville"
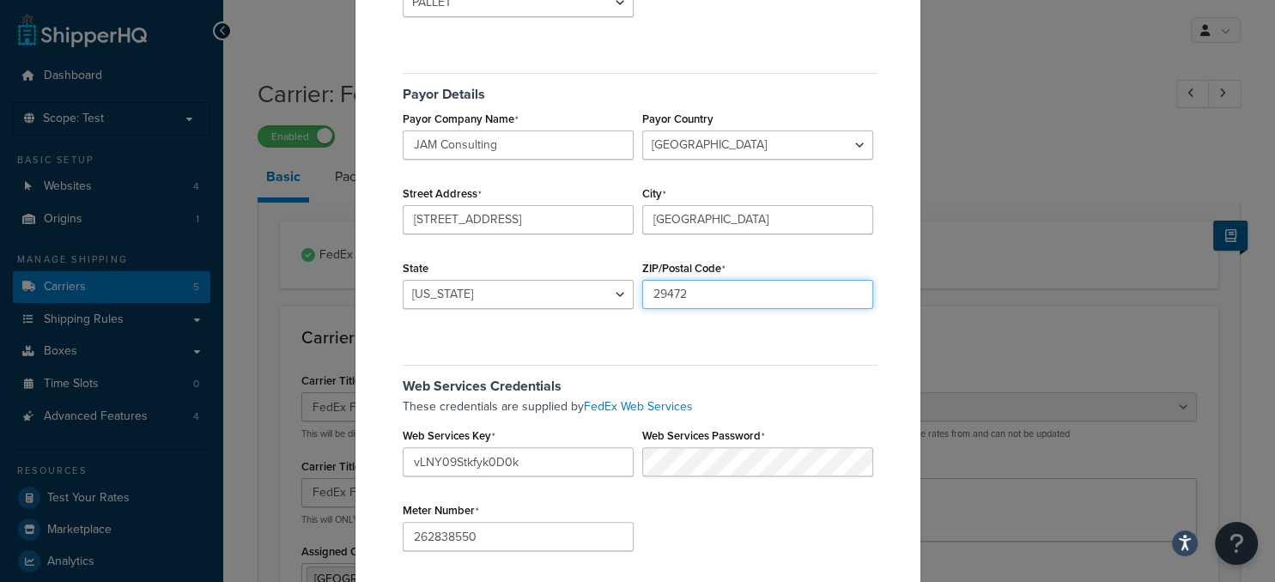
type input "29472"
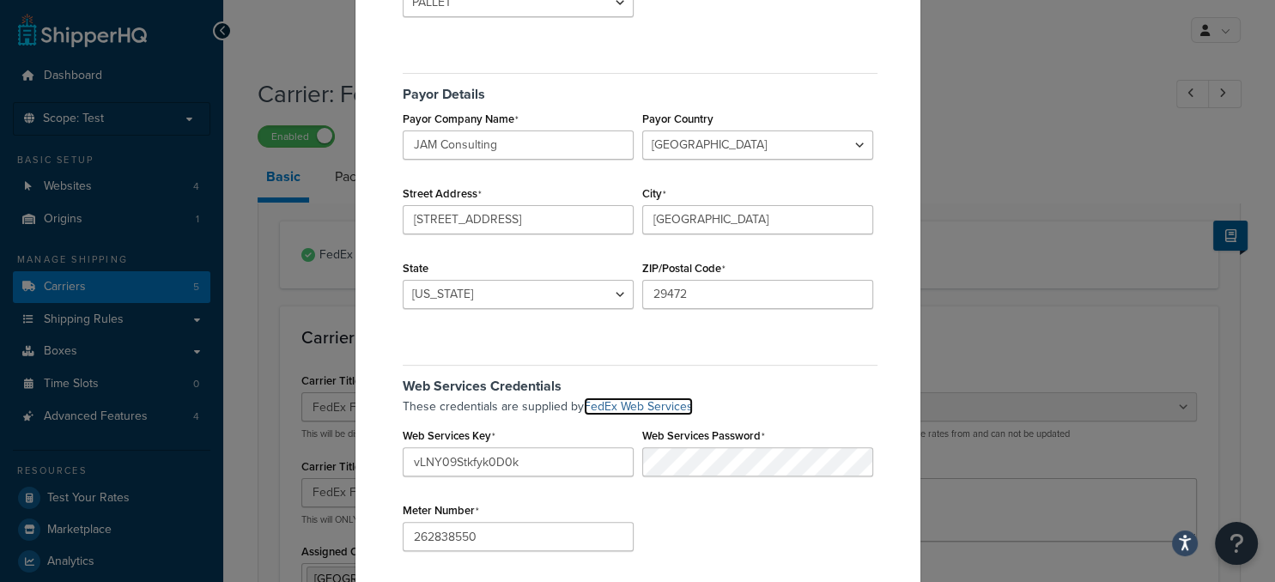
scroll to position [463, 0]
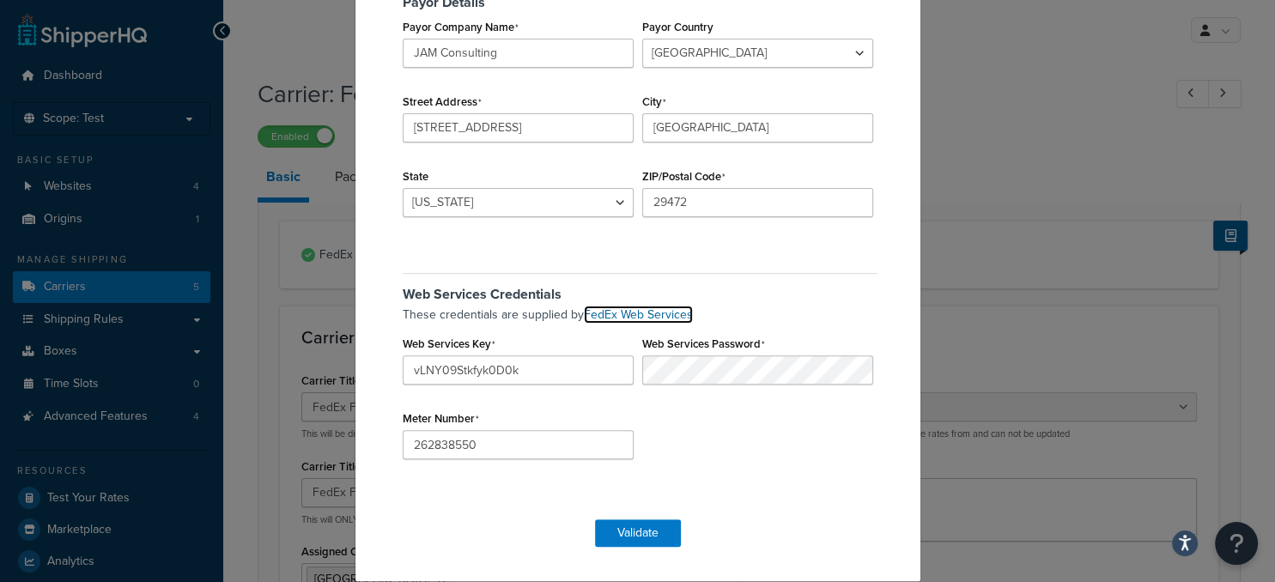
click at [615, 316] on link "FedEx Web Services" at bounding box center [638, 315] width 109 height 18
click at [517, 448] on input "262838550" at bounding box center [518, 444] width 231 height 29
click at [465, 541] on form "FedEx Freight Validation Account Details FedEx Account Number 207079762 Freight…" at bounding box center [637, 83] width 479 height 927
click at [768, 548] on div "FedEx Freight Validation Account Details FedEx Account Number 207079762 Freight…" at bounding box center [638, 86] width 567 height 994
click at [449, 369] on input "vLNY09Stkfyk0D0k" at bounding box center [518, 370] width 231 height 29
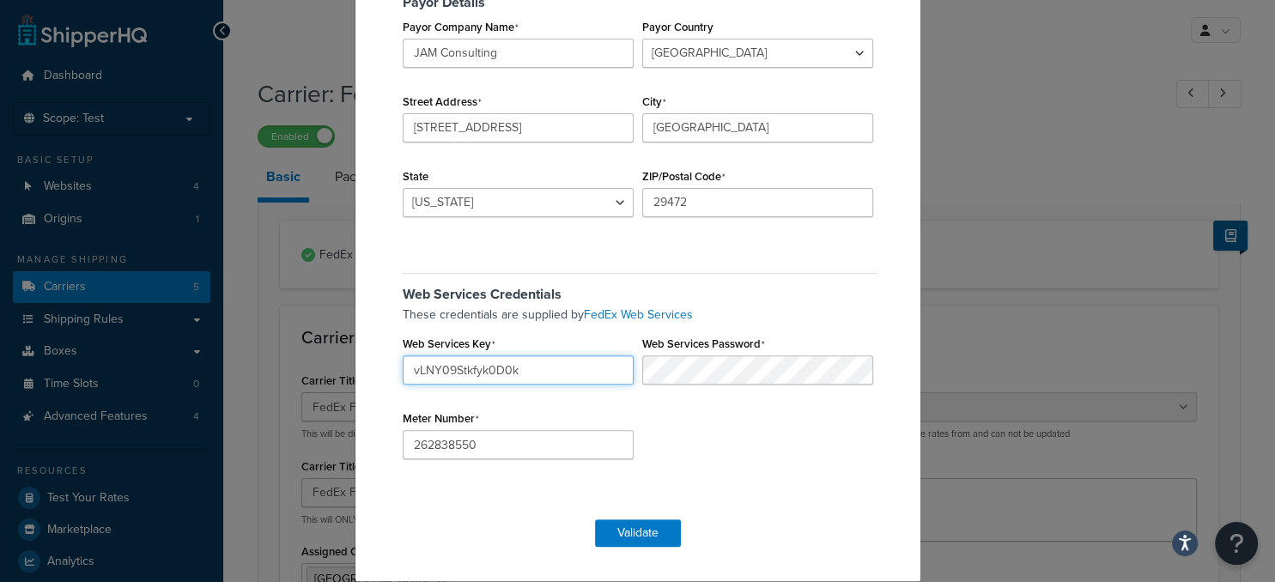
click at [449, 369] on input "vLNY09Stkfyk0D0k" at bounding box center [518, 370] width 231 height 29
paste input "l70d602406b2d54dd0b1b9203f03ac0b71"
type input "l70d602406b2d54dd0b1b9203f03ac0b71"
click at [524, 545] on form "FedEx Freight Validation Account Details FedEx Account Number 207079762 Freight…" at bounding box center [637, 83] width 479 height 927
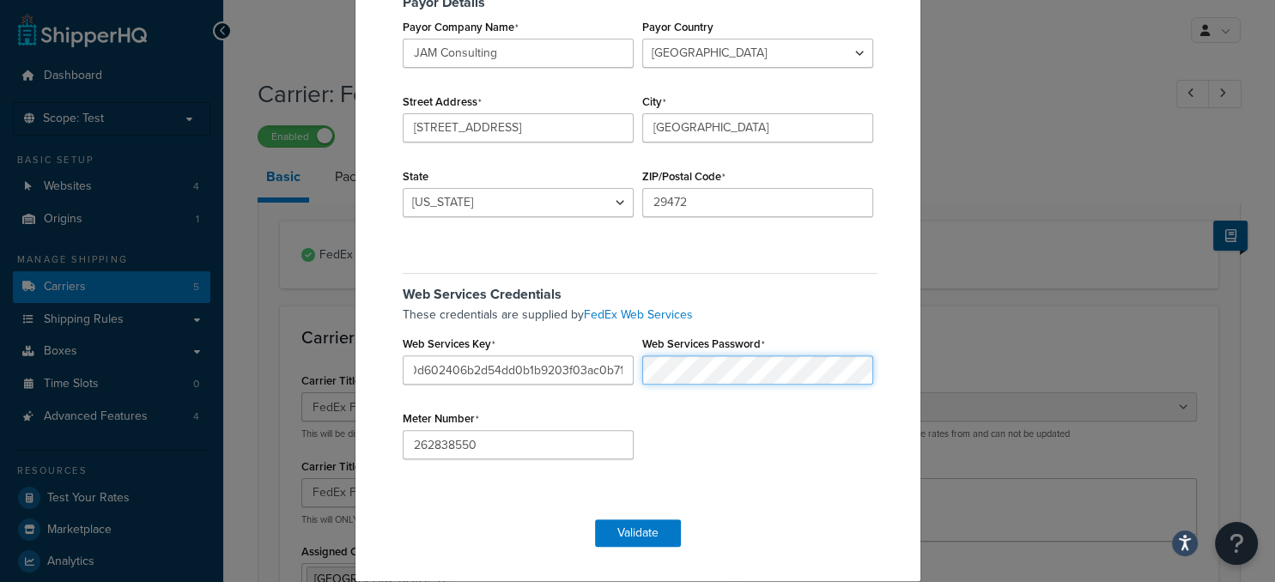
scroll to position [0, 23]
click at [654, 538] on button "Validate" at bounding box center [638, 533] width 86 height 27
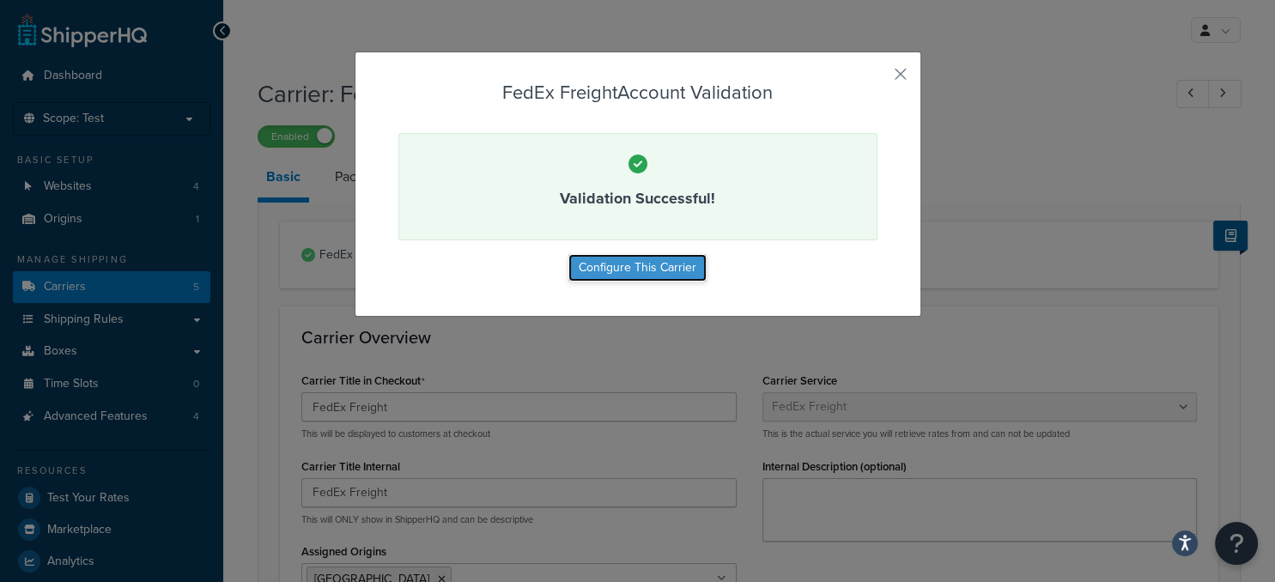
click at [672, 270] on button "Configure This Carrier" at bounding box center [637, 267] width 138 height 27
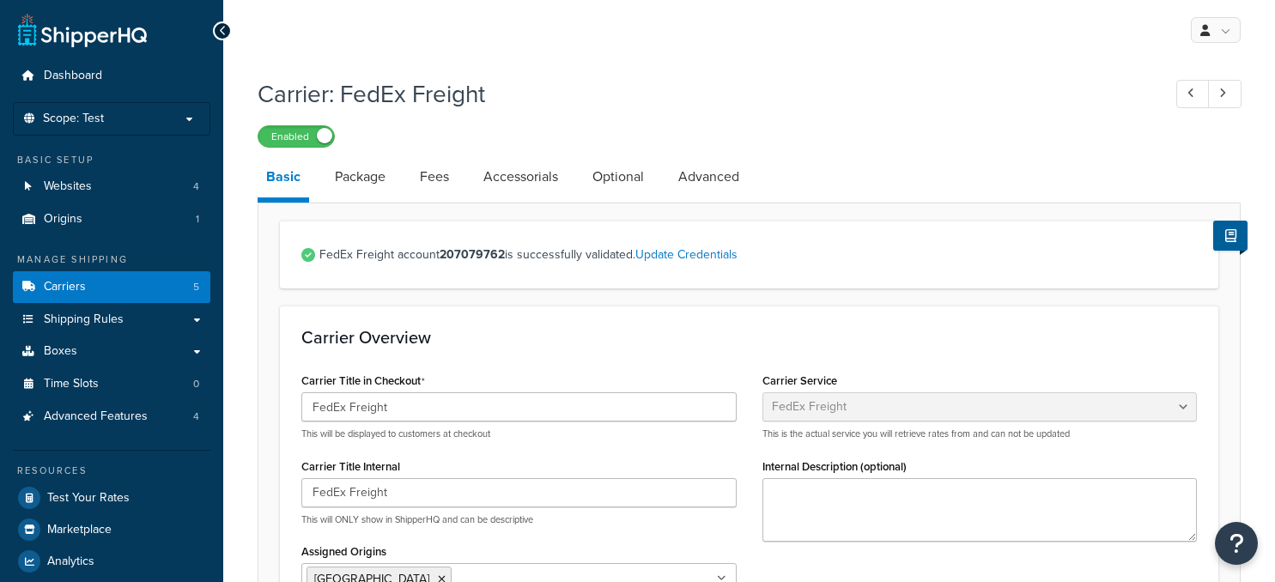
select select "fedExFreight"
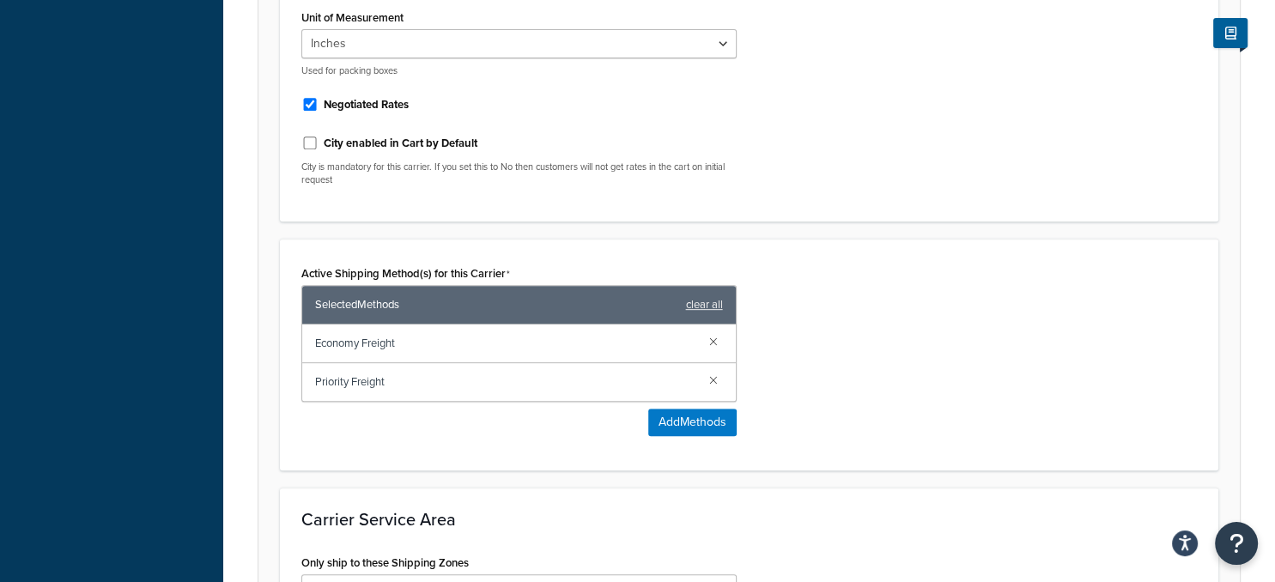
scroll to position [968, 0]
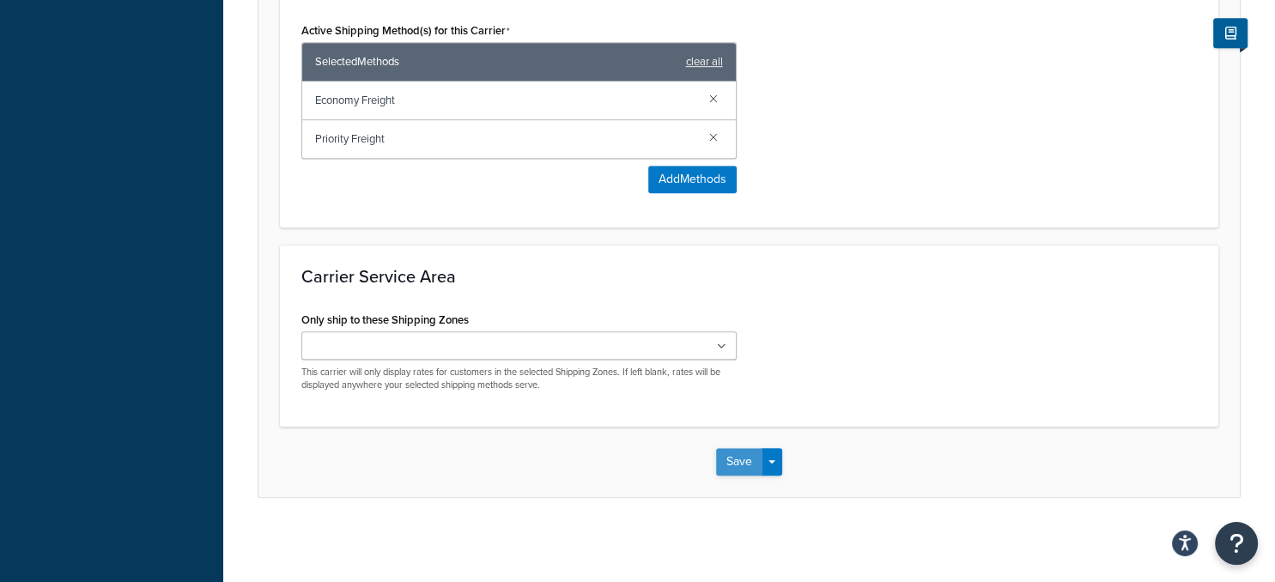
click at [727, 461] on button "Save" at bounding box center [739, 461] width 46 height 27
